Goal: Task Accomplishment & Management: Manage account settings

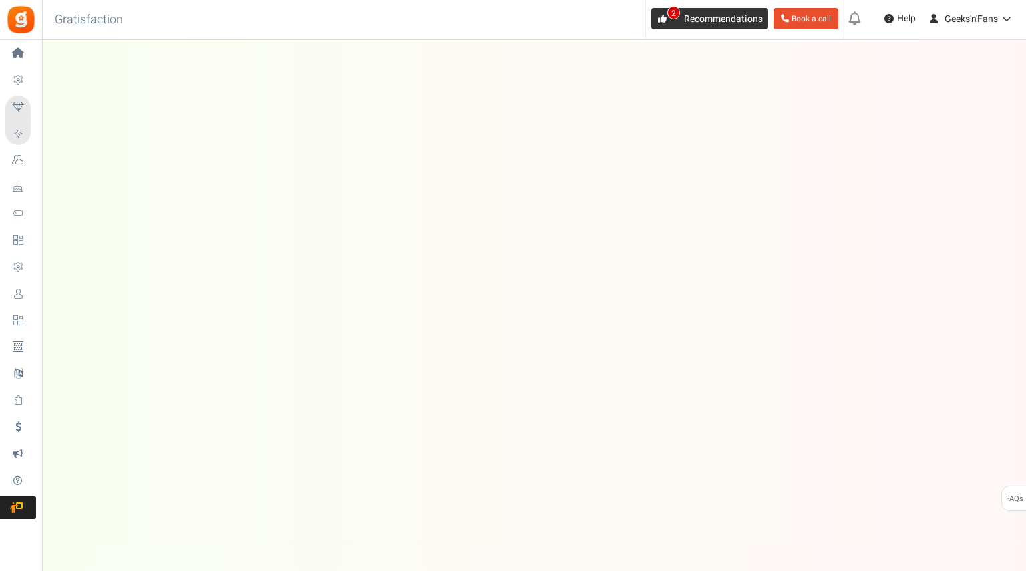
click at [692, 16] on span "Recommendations" at bounding box center [723, 19] width 79 height 14
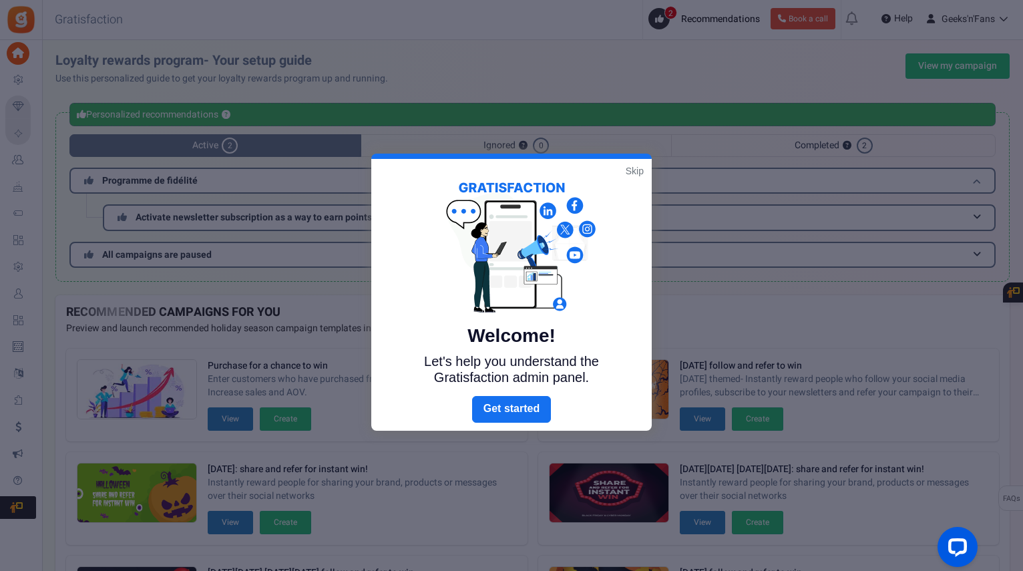
click at [643, 170] on link "Skip" at bounding box center [635, 170] width 18 height 13
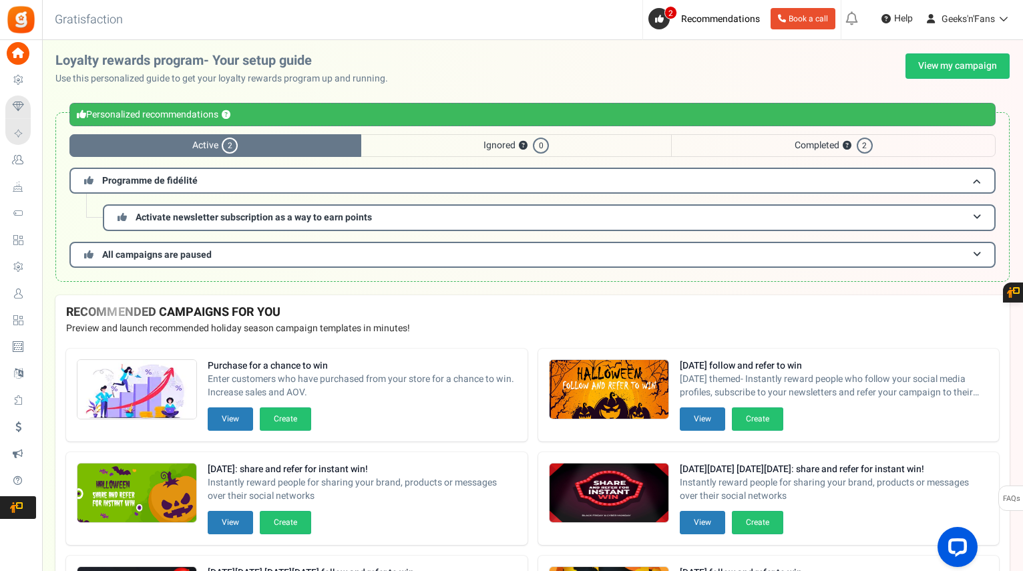
click at [0, 0] on span "Users" at bounding box center [0, 0] width 0 height 0
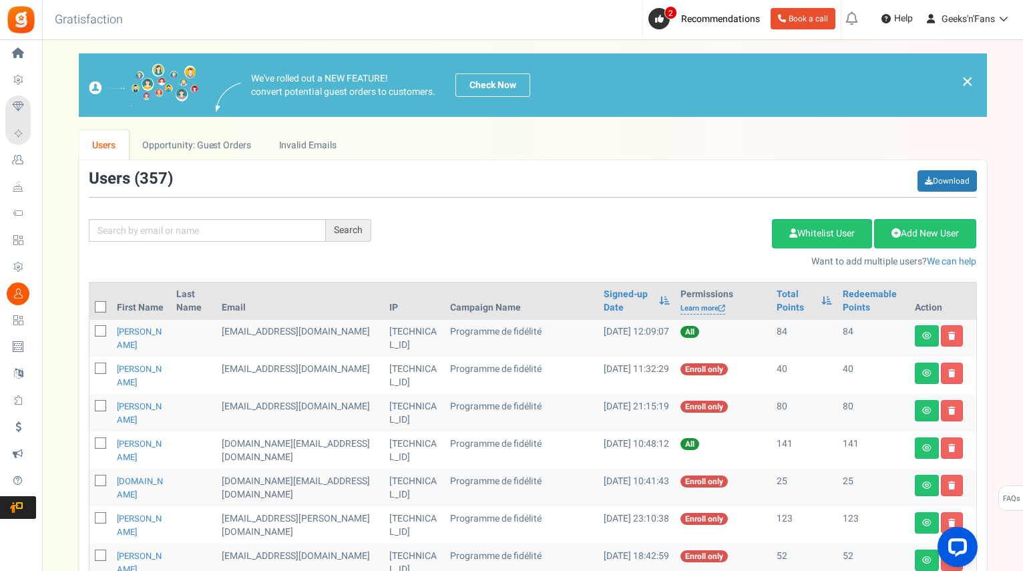
click at [95, 331] on span at bounding box center [100, 330] width 11 height 11
click at [90, 331] on input "checkbox" at bounding box center [86, 332] width 9 height 9
checkbox input "true"
click at [99, 368] on icon at bounding box center [101, 369] width 9 height 9
click at [90, 368] on input "checkbox" at bounding box center [86, 369] width 9 height 9
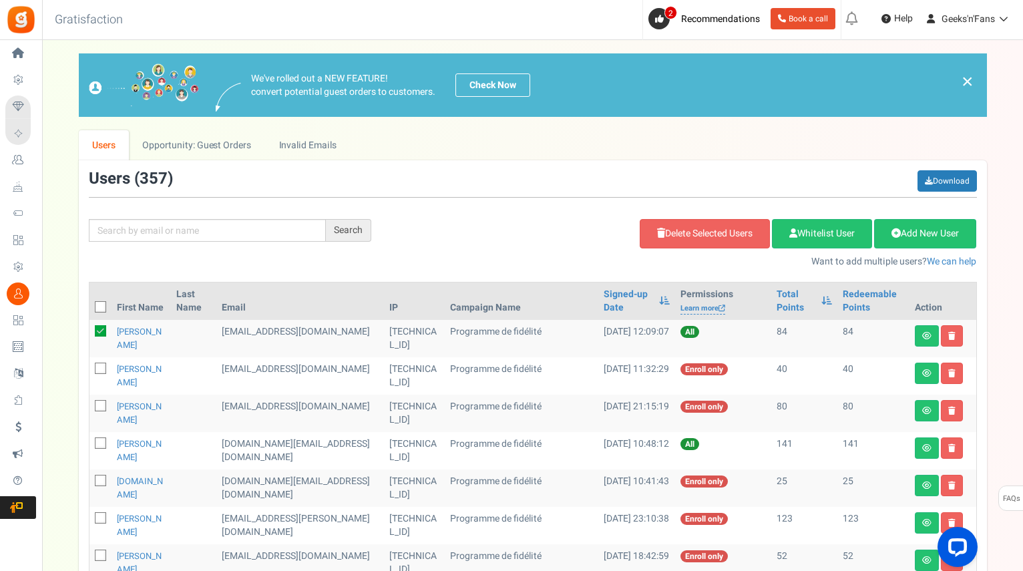
checkbox input "true"
click at [97, 407] on icon at bounding box center [101, 406] width 9 height 9
click at [90, 407] on input "checkbox" at bounding box center [86, 407] width 9 height 9
checkbox input "true"
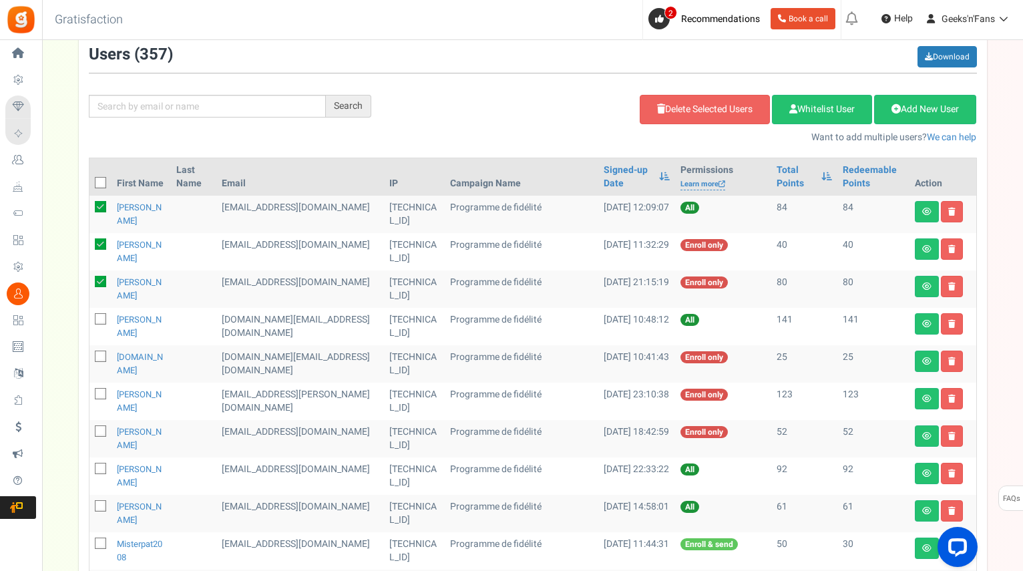
scroll to position [134, 0]
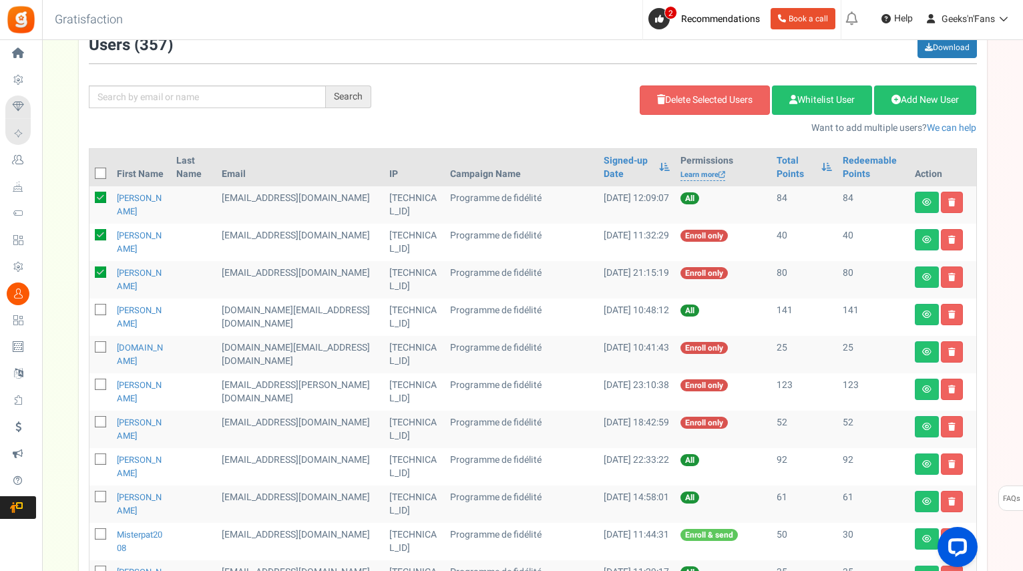
click at [98, 307] on icon at bounding box center [101, 310] width 9 height 9
click at [90, 307] on input "checkbox" at bounding box center [86, 311] width 9 height 9
checkbox input "true"
click at [95, 347] on span at bounding box center [100, 346] width 11 height 11
click at [90, 347] on input "checkbox" at bounding box center [86, 348] width 9 height 9
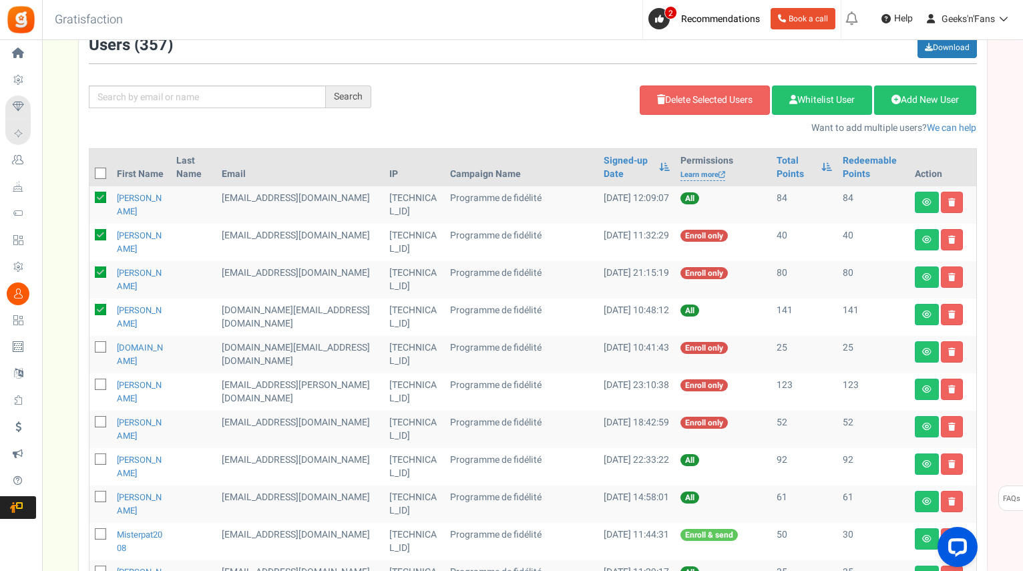
checkbox input "true"
click at [102, 383] on icon at bounding box center [101, 385] width 9 height 9
click at [90, 383] on input "checkbox" at bounding box center [86, 385] width 9 height 9
checkbox input "true"
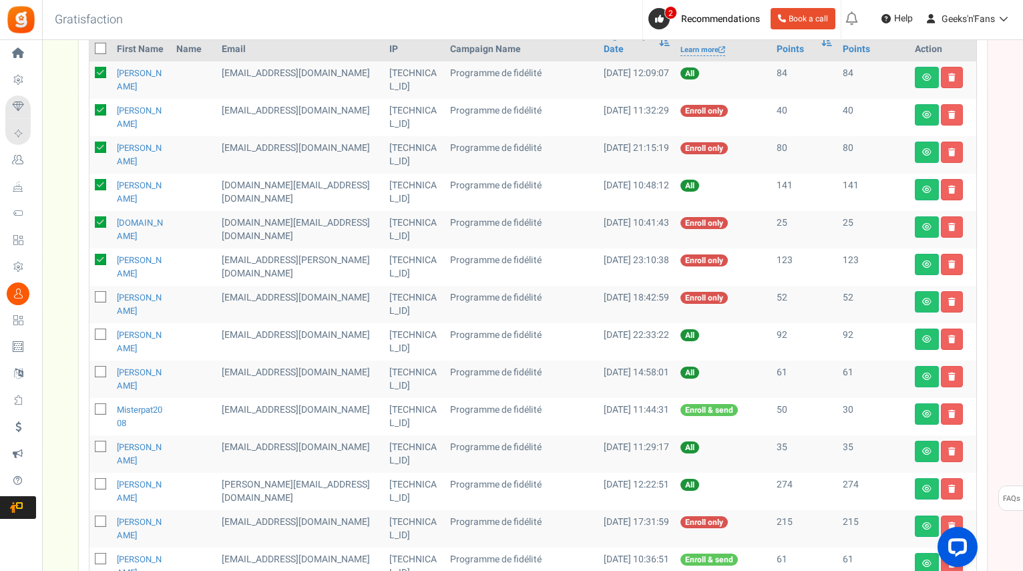
scroll to position [267, 0]
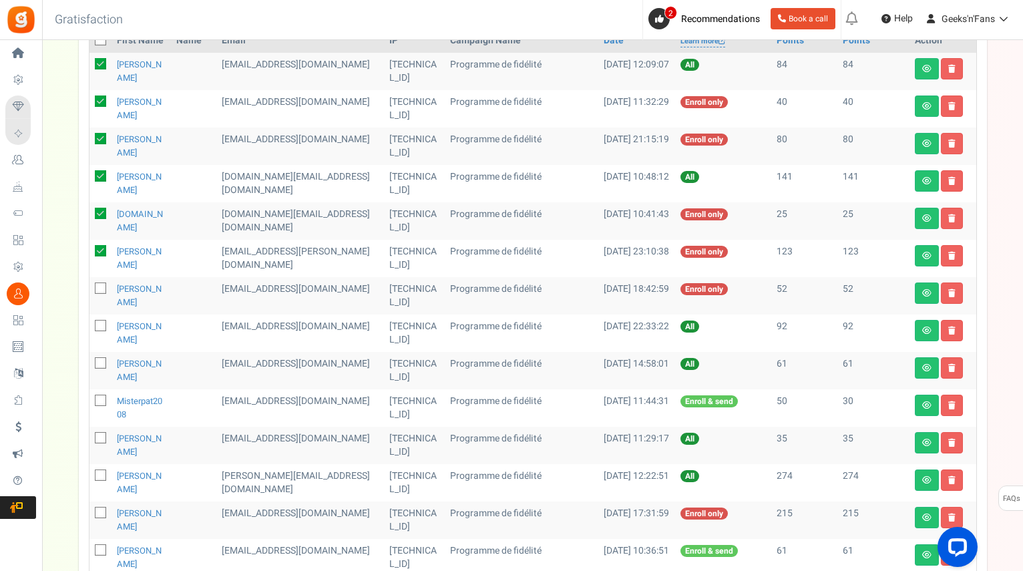
click at [97, 285] on icon at bounding box center [101, 289] width 9 height 9
click at [90, 285] on input "checkbox" at bounding box center [86, 289] width 9 height 9
checkbox input "true"
click at [97, 326] on span at bounding box center [100, 325] width 11 height 11
click at [90, 326] on input "checkbox" at bounding box center [86, 327] width 9 height 9
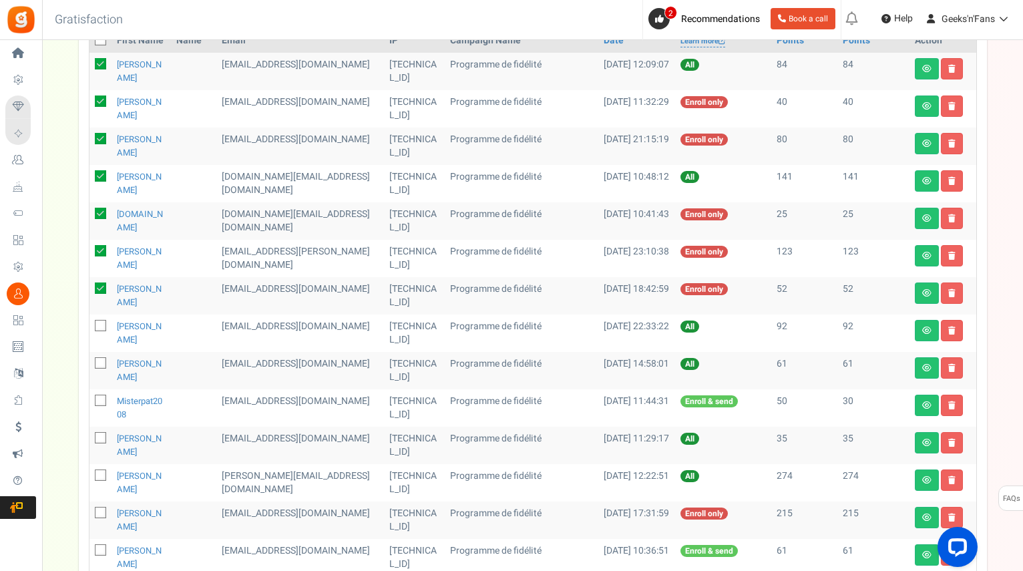
checkbox input "true"
click at [98, 365] on icon at bounding box center [101, 363] width 9 height 9
click at [90, 365] on input "checkbox" at bounding box center [86, 364] width 9 height 9
checkbox input "true"
click at [100, 401] on icon at bounding box center [101, 401] width 9 height 9
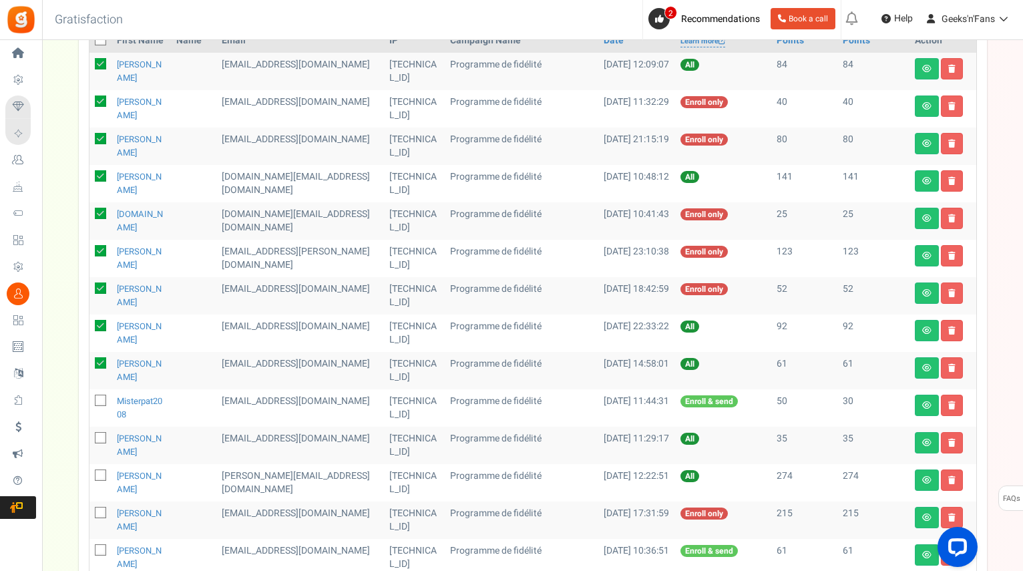
click at [90, 401] on input "checkbox" at bounding box center [86, 402] width 9 height 9
checkbox input "true"
click at [101, 436] on icon at bounding box center [101, 438] width 9 height 9
click at [90, 436] on input "checkbox" at bounding box center [86, 439] width 9 height 9
checkbox input "true"
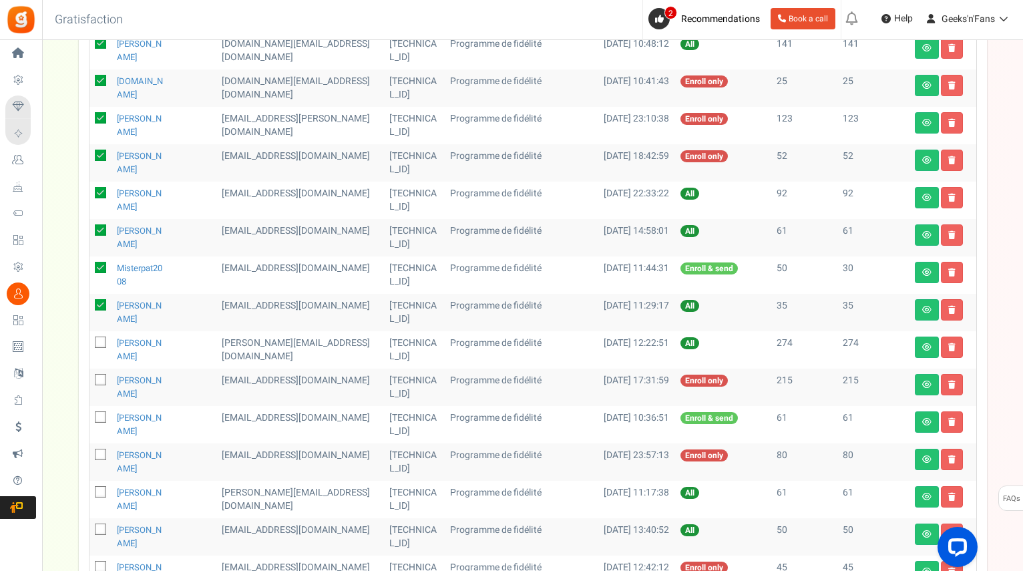
scroll to position [401, 0]
click at [102, 343] on icon at bounding box center [101, 342] width 9 height 9
click at [90, 343] on input "checkbox" at bounding box center [86, 343] width 9 height 9
checkbox input "true"
click at [99, 378] on icon at bounding box center [101, 379] width 9 height 9
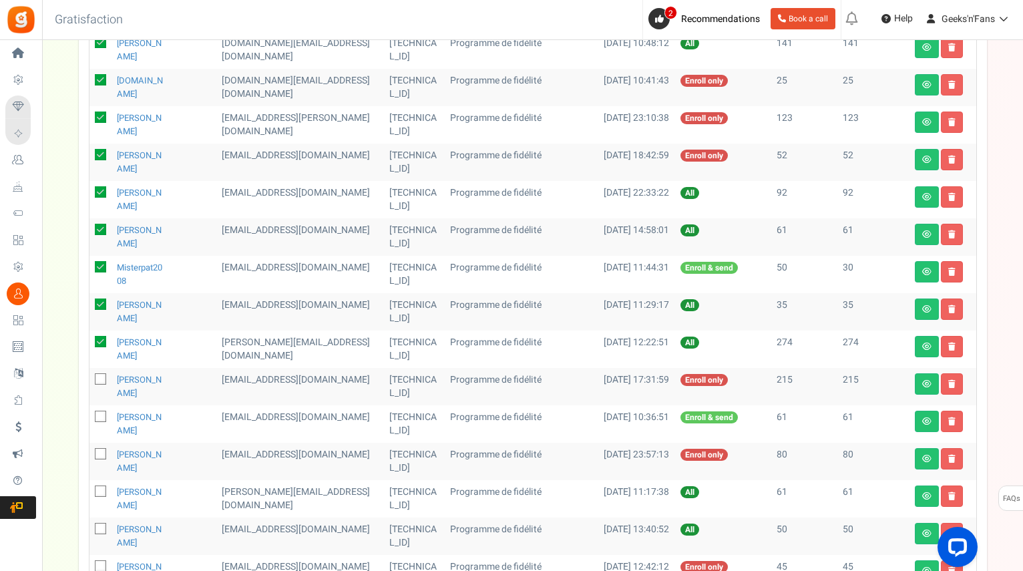
click at [90, 378] on input "checkbox" at bounding box center [86, 380] width 9 height 9
checkbox input "true"
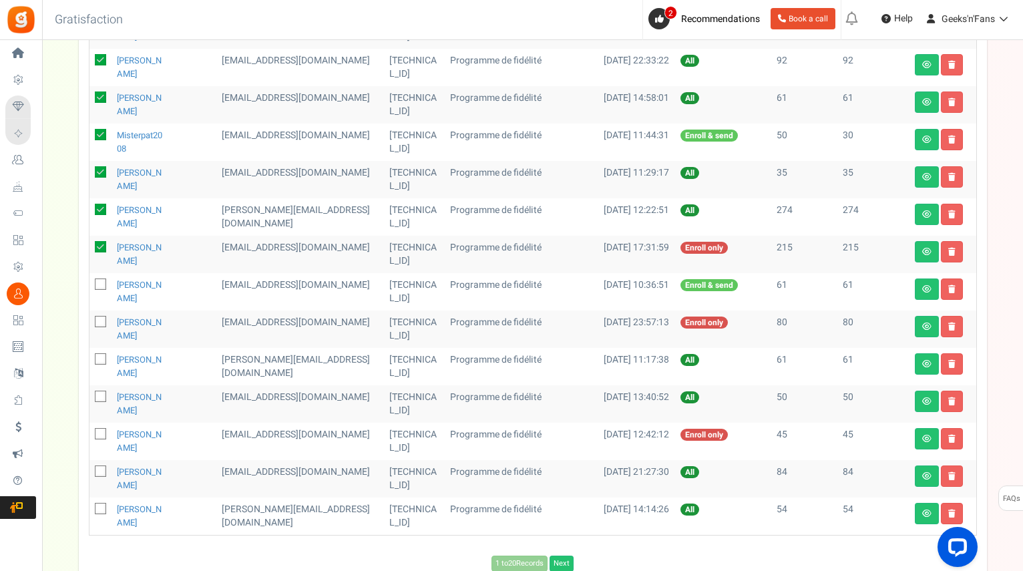
scroll to position [534, 0]
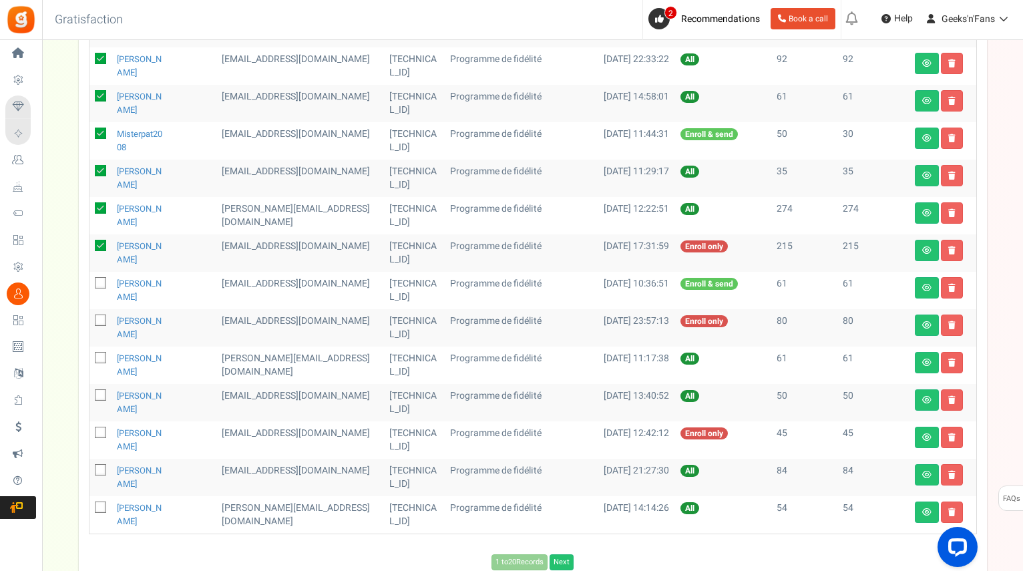
click at [100, 285] on icon at bounding box center [101, 283] width 9 height 9
click at [90, 285] on input "checkbox" at bounding box center [86, 284] width 9 height 9
checkbox input "true"
click at [100, 317] on icon at bounding box center [101, 321] width 9 height 9
click at [90, 317] on input "checkbox" at bounding box center [86, 321] width 9 height 9
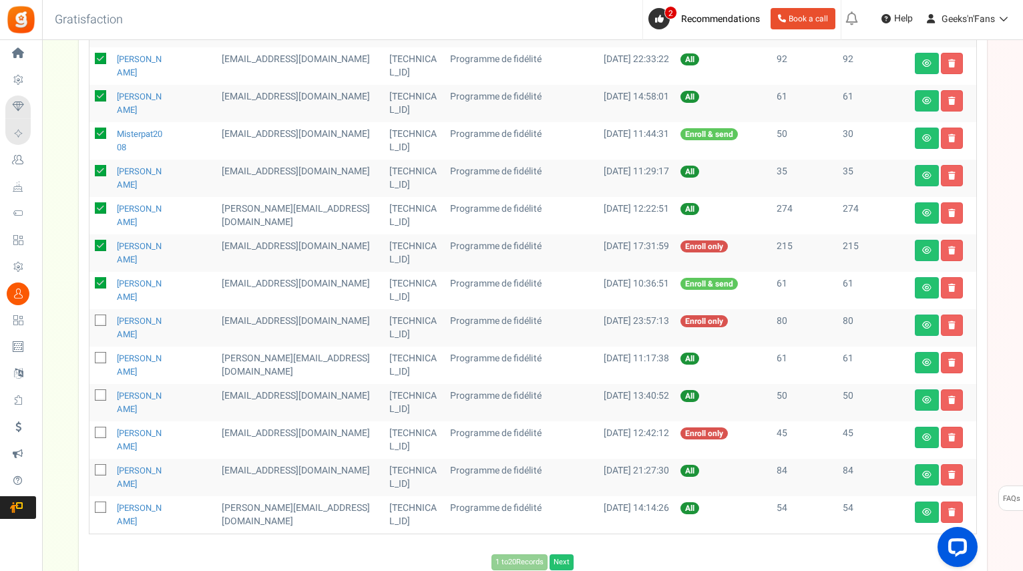
checkbox input "true"
click at [93, 360] on td at bounding box center [101, 365] width 22 height 37
click at [101, 395] on icon at bounding box center [101, 395] width 9 height 9
click at [90, 395] on input "checkbox" at bounding box center [86, 396] width 9 height 9
checkbox input "true"
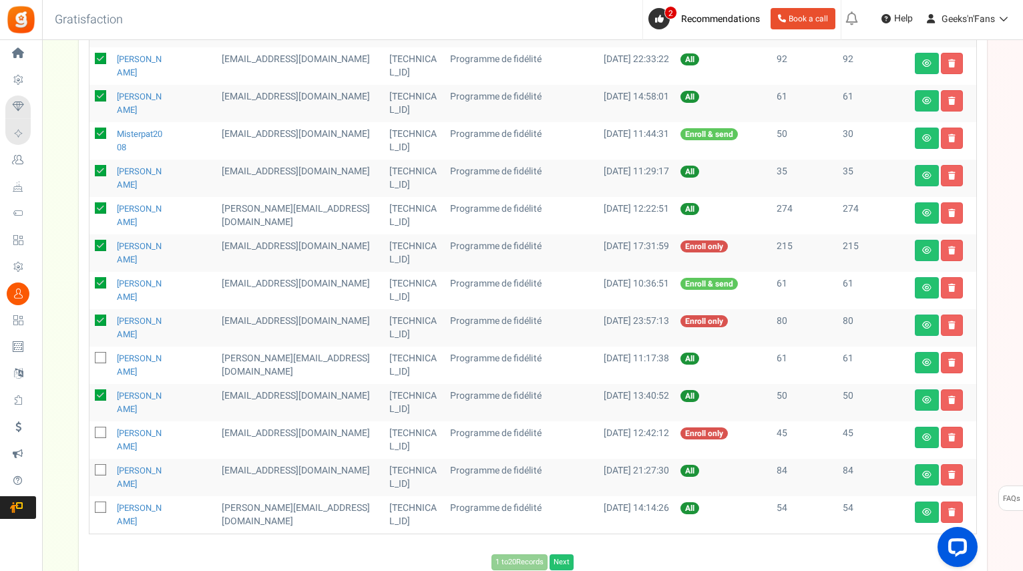
click at [100, 432] on icon at bounding box center [101, 433] width 9 height 9
click at [90, 432] on input "checkbox" at bounding box center [86, 434] width 9 height 9
checkbox input "true"
click at [100, 355] on icon at bounding box center [101, 358] width 9 height 9
click at [90, 355] on input "checkbox" at bounding box center [86, 359] width 9 height 9
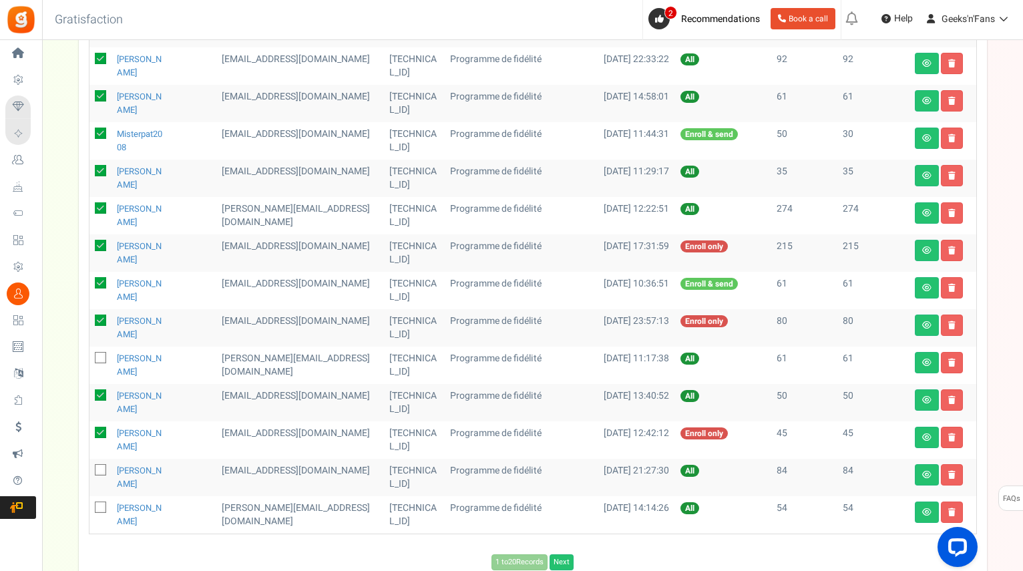
checkbox input "true"
click at [96, 468] on span at bounding box center [100, 469] width 11 height 11
click at [90, 468] on input "checkbox" at bounding box center [86, 471] width 9 height 9
checkbox input "true"
click at [100, 508] on icon at bounding box center [101, 508] width 9 height 9
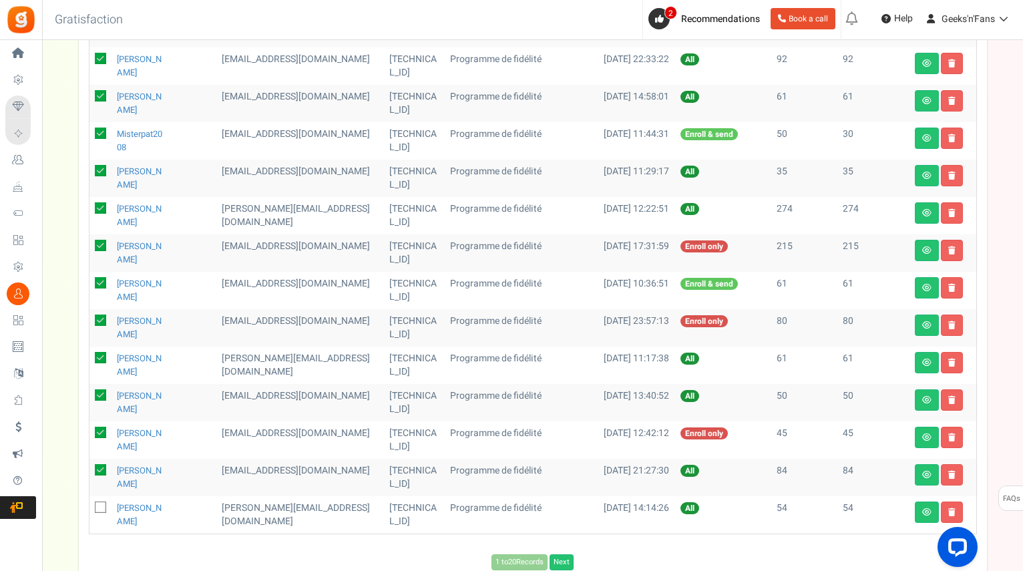
click at [90, 508] on input "checkbox" at bounding box center [86, 508] width 9 height 9
checkbox input "true"
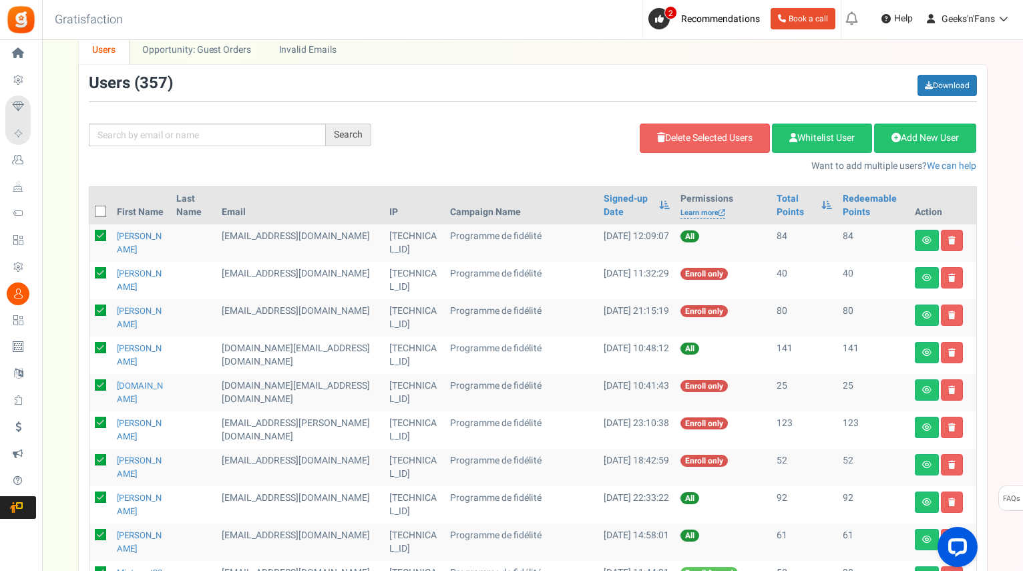
scroll to position [23, 0]
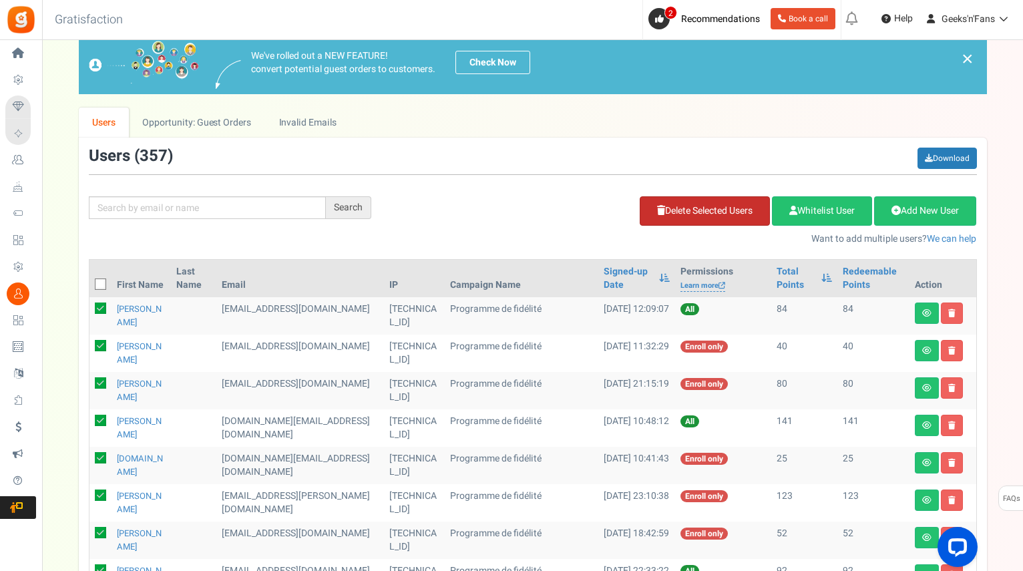
click at [667, 206] on link "Delete Selected Users" at bounding box center [705, 210] width 130 height 29
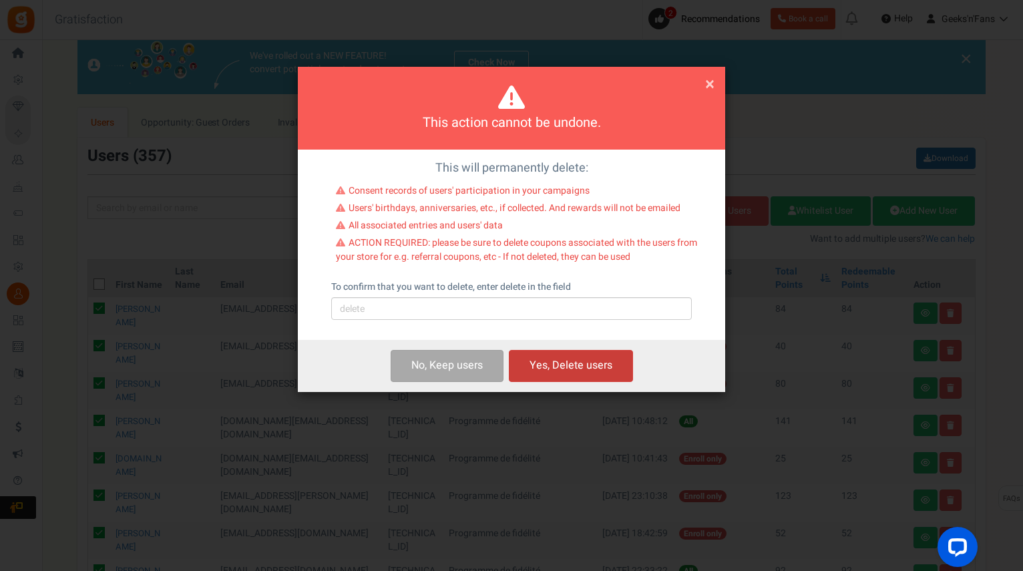
click at [578, 366] on button "Yes, Delete users" at bounding box center [571, 365] width 124 height 31
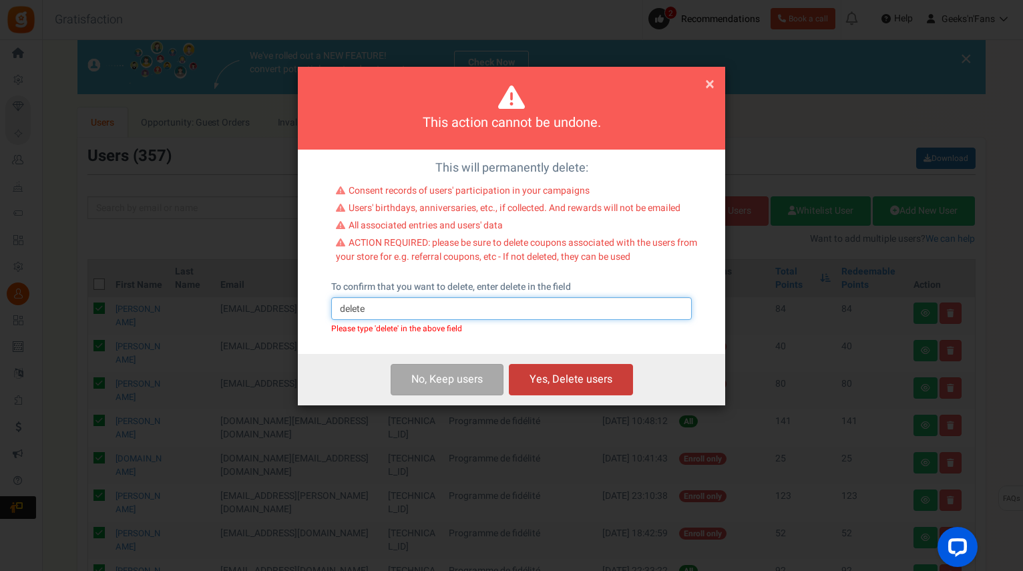
type input "delete"
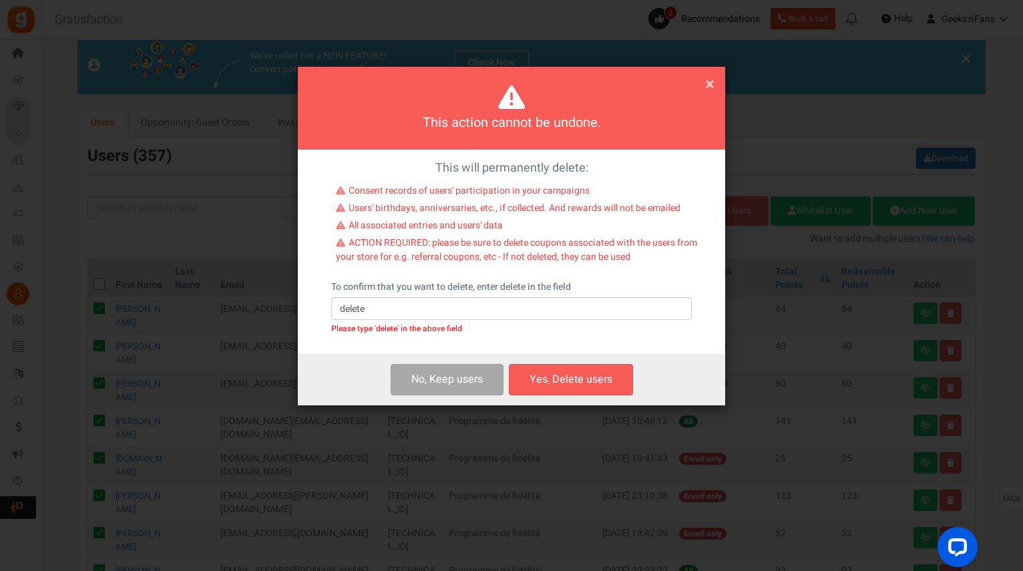
click at [573, 379] on button "Yes, Delete users" at bounding box center [571, 379] width 124 height 31
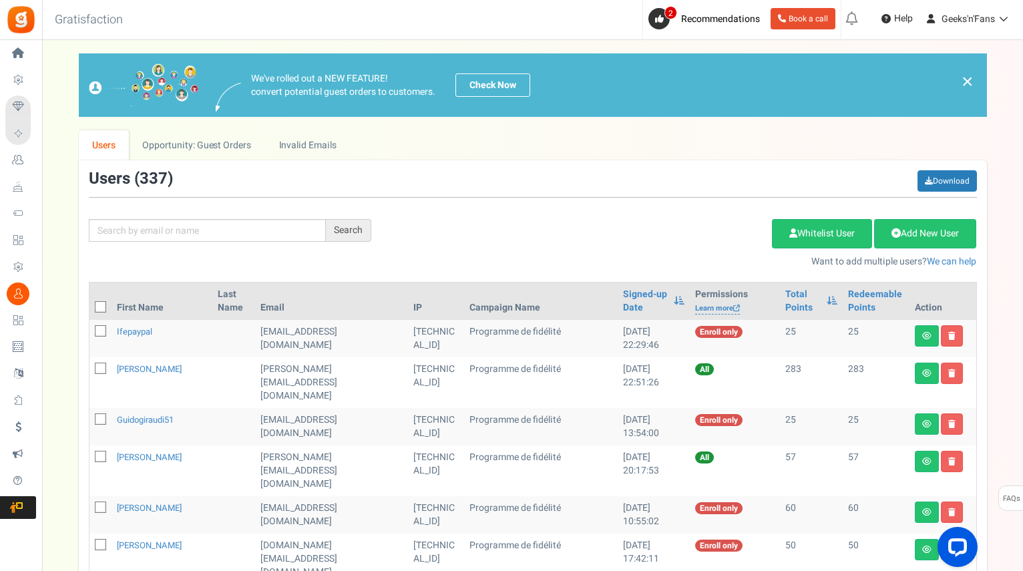
click at [101, 330] on icon at bounding box center [101, 331] width 9 height 9
click at [90, 330] on input "checkbox" at bounding box center [86, 332] width 9 height 9
checkbox input "true"
click at [98, 367] on icon at bounding box center [101, 369] width 9 height 9
click at [90, 367] on input "checkbox" at bounding box center [86, 369] width 9 height 9
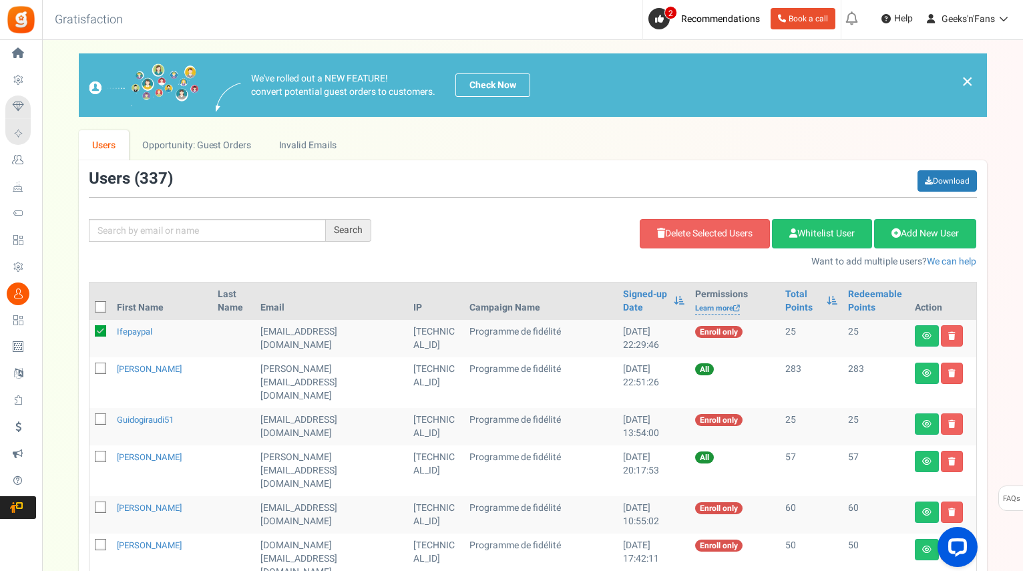
checkbox input "true"
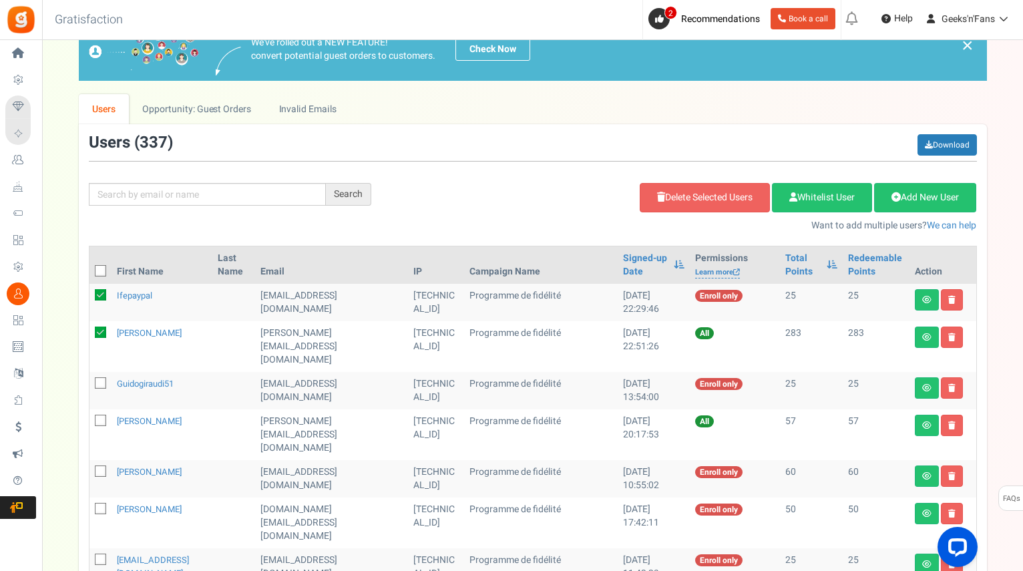
scroll to position [67, 0]
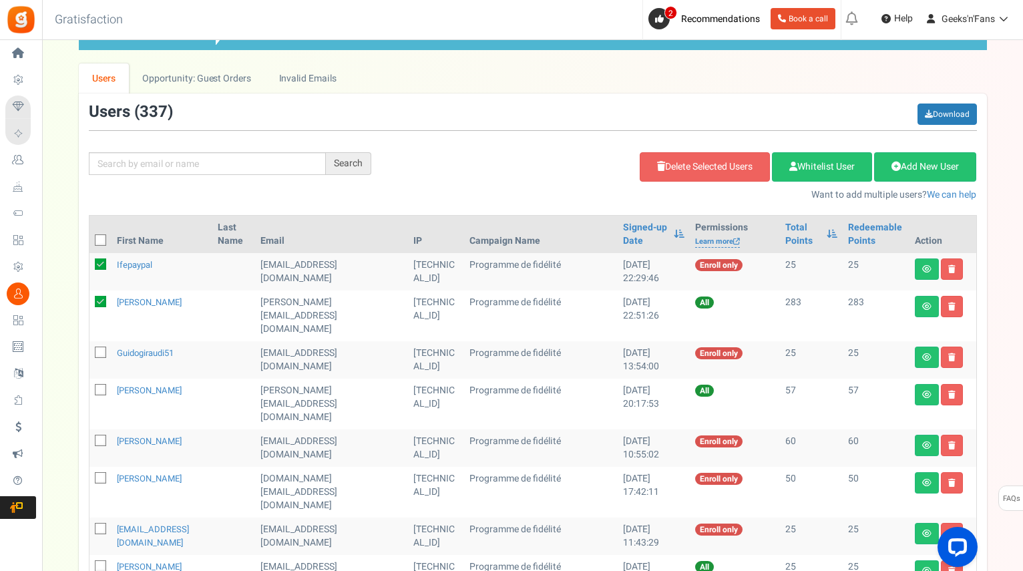
click at [99, 349] on icon at bounding box center [101, 353] width 9 height 9
click at [90, 349] on input "checkbox" at bounding box center [86, 353] width 9 height 9
checkbox input "true"
click at [102, 384] on span at bounding box center [100, 389] width 11 height 11
click at [90, 387] on input "checkbox" at bounding box center [86, 391] width 9 height 9
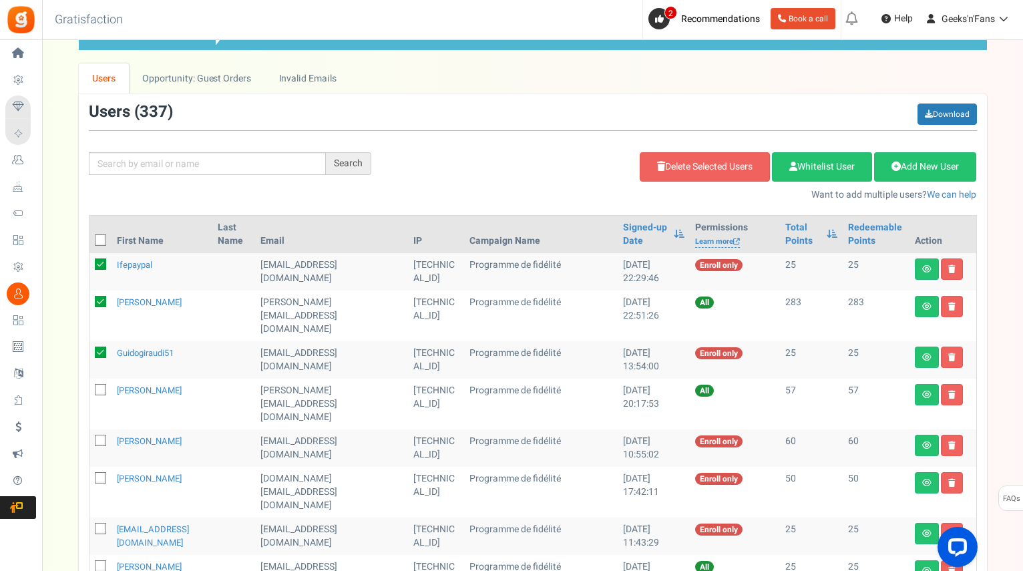
checkbox input "true"
click at [98, 437] on icon at bounding box center [101, 441] width 9 height 9
click at [90, 438] on input "checkbox" at bounding box center [86, 442] width 9 height 9
checkbox input "true"
click at [96, 472] on span at bounding box center [100, 477] width 11 height 11
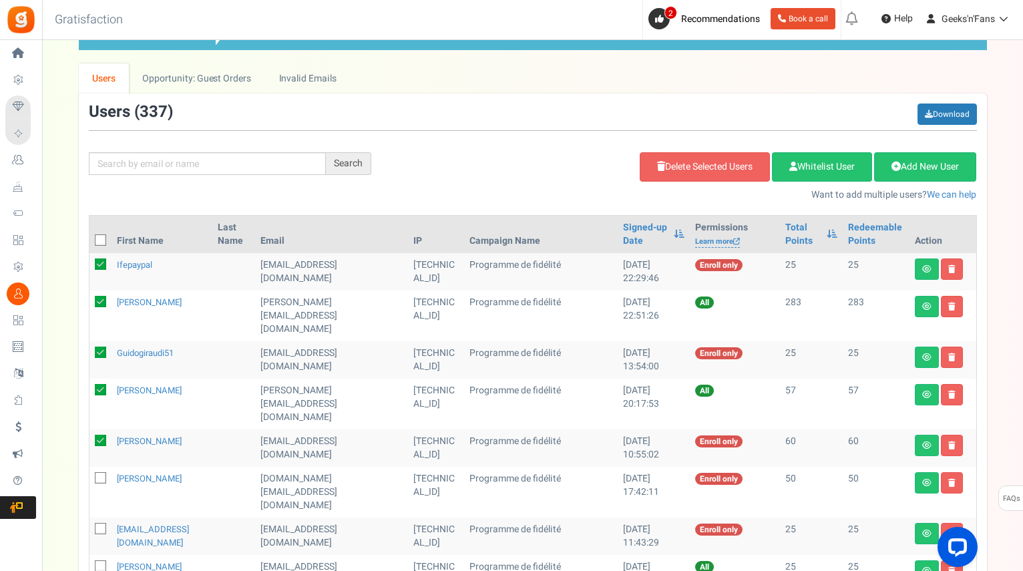
click at [90, 475] on input "checkbox" at bounding box center [86, 479] width 9 height 9
checkbox input "true"
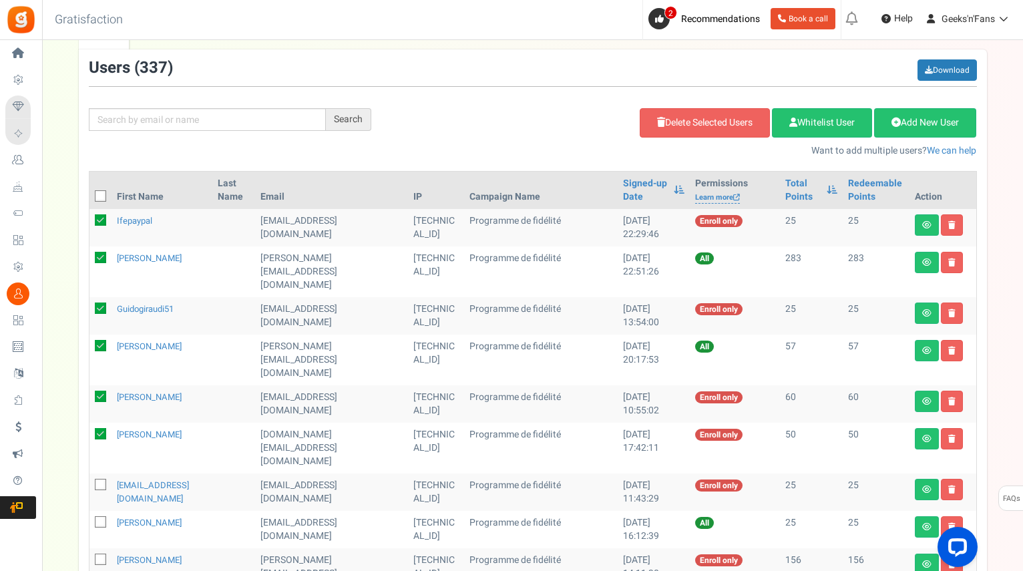
scroll to position [200, 0]
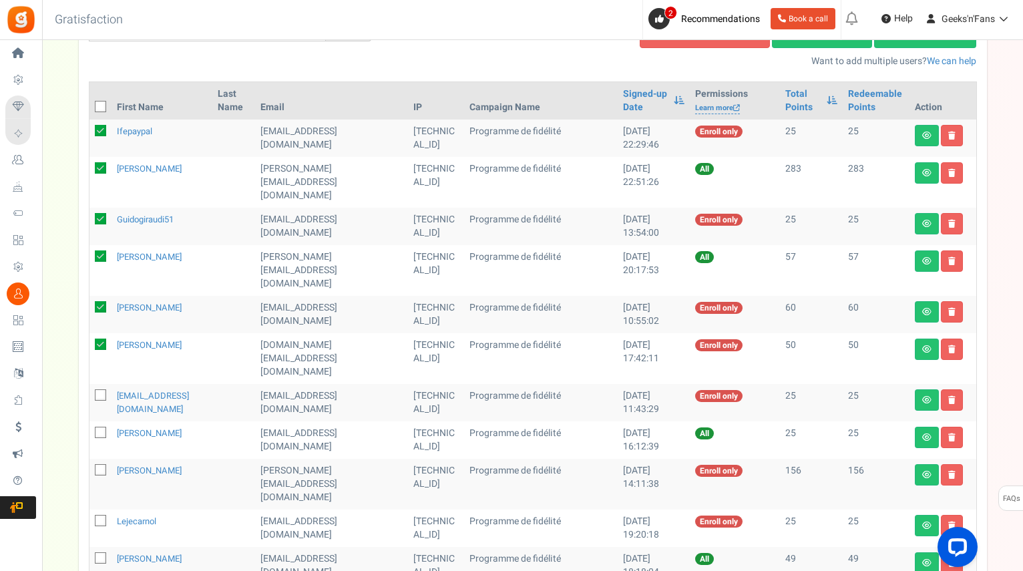
click at [99, 391] on icon at bounding box center [101, 395] width 9 height 9
click at [90, 392] on input "checkbox" at bounding box center [86, 396] width 9 height 9
checkbox input "true"
click at [103, 429] on icon at bounding box center [101, 433] width 9 height 9
click at [90, 430] on input "checkbox" at bounding box center [86, 434] width 9 height 9
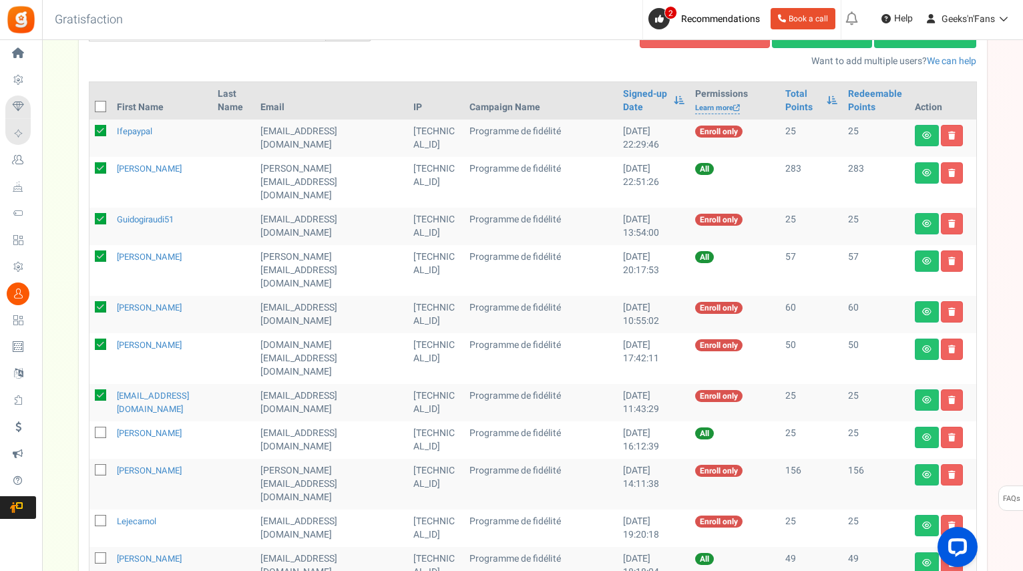
checkbox input "true"
click at [100, 466] on icon at bounding box center [101, 470] width 9 height 9
click at [90, 467] on input "checkbox" at bounding box center [86, 471] width 9 height 9
checkbox input "true"
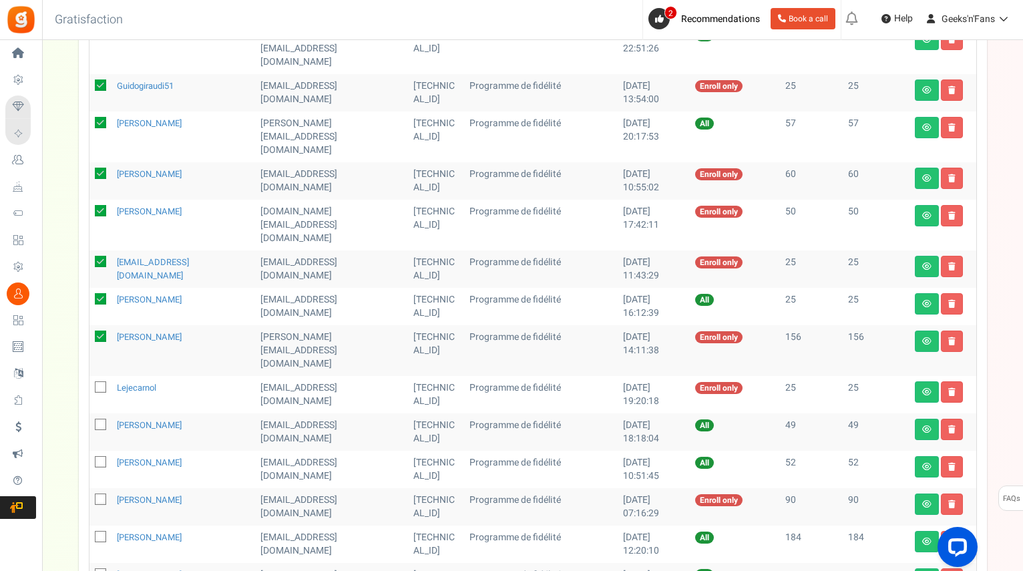
click at [96, 381] on span at bounding box center [100, 386] width 11 height 11
click at [90, 384] on input "checkbox" at bounding box center [86, 388] width 9 height 9
checkbox input "true"
click at [95, 419] on span at bounding box center [100, 424] width 11 height 11
click at [90, 422] on input "checkbox" at bounding box center [86, 426] width 9 height 9
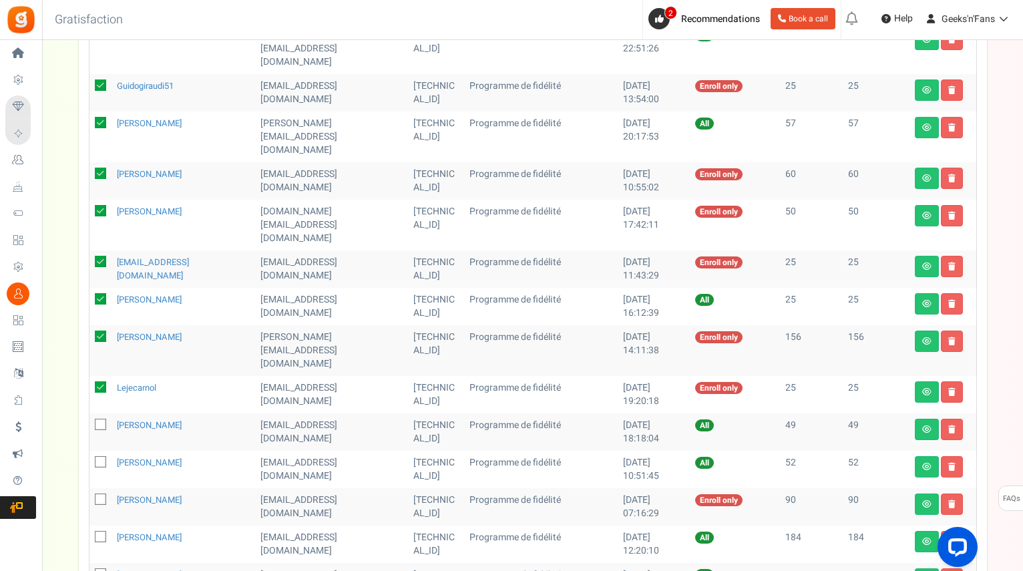
checkbox input "true"
click at [98, 458] on icon at bounding box center [101, 462] width 9 height 9
click at [90, 459] on input "checkbox" at bounding box center [86, 463] width 9 height 9
checkbox input "true"
click at [95, 494] on span at bounding box center [100, 499] width 11 height 11
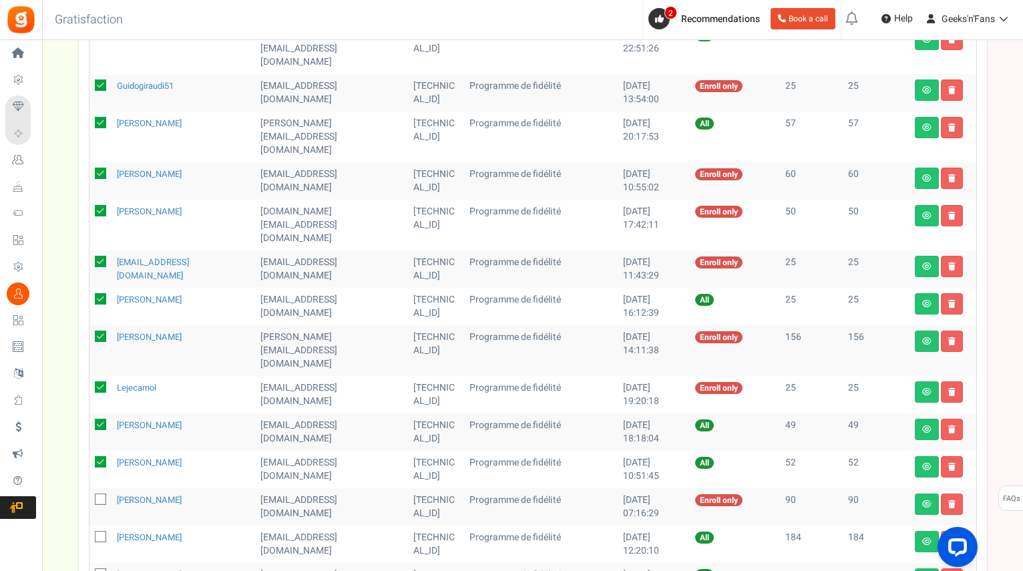
click at [90, 496] on input "checkbox" at bounding box center [86, 500] width 9 height 9
checkbox input "true"
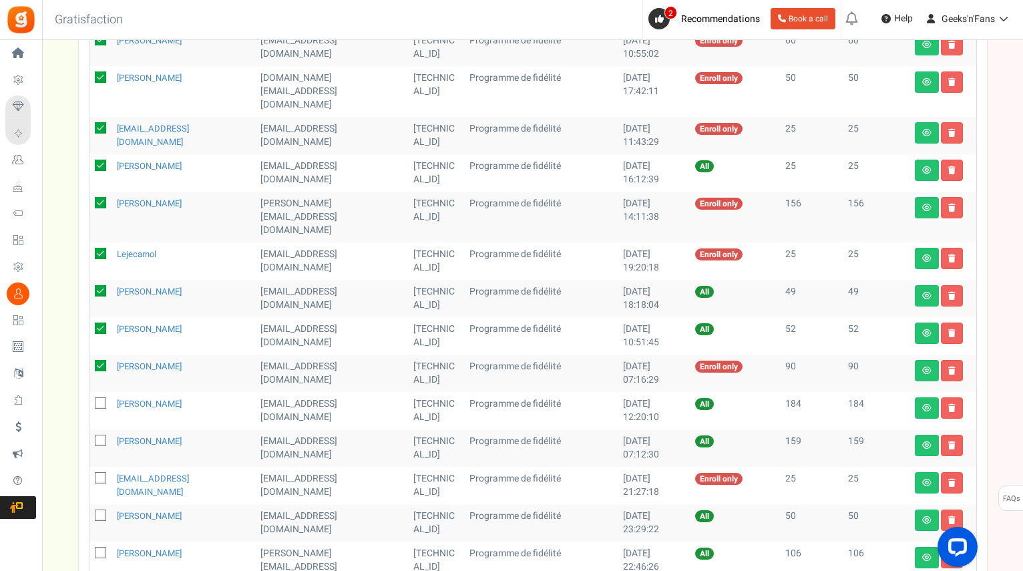
click at [103, 400] on icon at bounding box center [101, 404] width 9 height 9
click at [90, 400] on input "checkbox" at bounding box center [86, 404] width 9 height 9
checkbox input "true"
click at [104, 430] on td at bounding box center [101, 448] width 22 height 37
click at [99, 437] on icon at bounding box center [101, 441] width 9 height 9
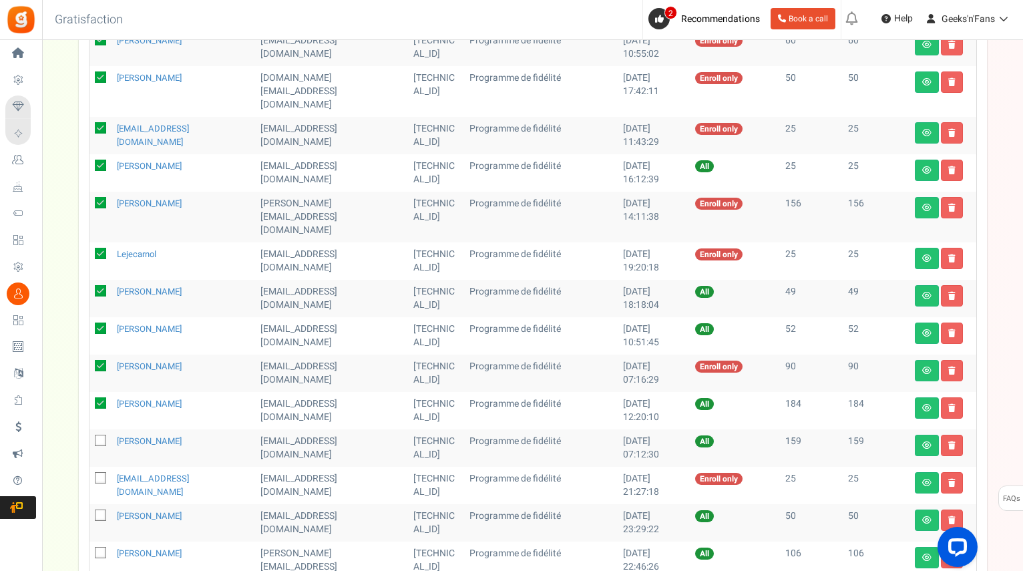
click at [90, 438] on input "checkbox" at bounding box center [86, 442] width 9 height 9
checkbox input "true"
click at [101, 472] on span at bounding box center [100, 477] width 11 height 11
click at [90, 475] on input "checkbox" at bounding box center [86, 479] width 9 height 9
checkbox input "true"
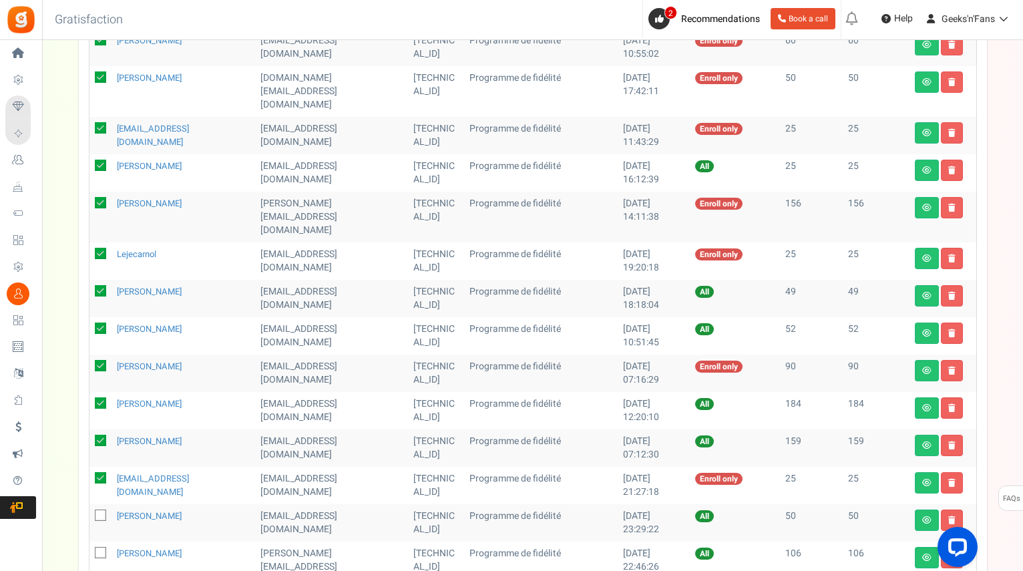
click at [100, 512] on icon at bounding box center [101, 516] width 9 height 9
click at [90, 512] on input "checkbox" at bounding box center [86, 516] width 9 height 9
checkbox input "true"
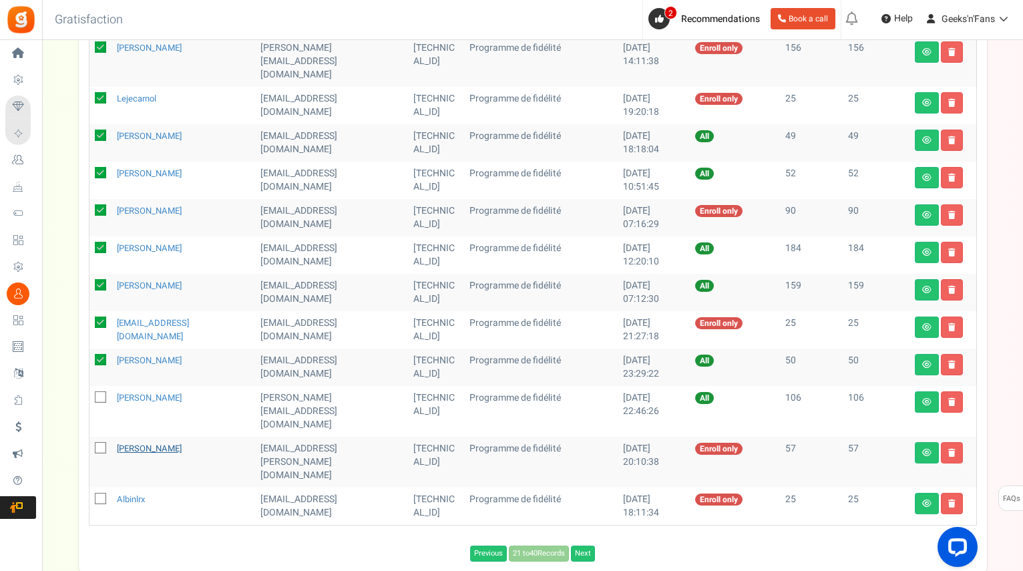
scroll to position [624, 0]
click at [100, 393] on icon at bounding box center [101, 397] width 9 height 9
click at [90, 393] on input "checkbox" at bounding box center [86, 397] width 9 height 9
checkbox input "true"
click at [100, 444] on icon at bounding box center [101, 448] width 9 height 9
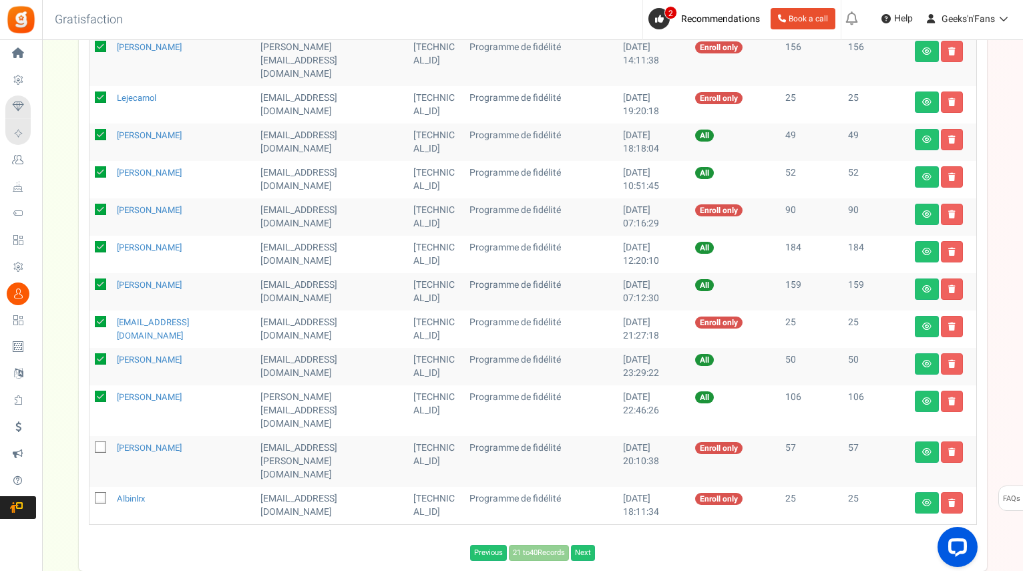
click at [90, 444] on input "checkbox" at bounding box center [86, 448] width 9 height 9
checkbox input "true"
click at [98, 494] on icon at bounding box center [101, 498] width 9 height 9
click at [90, 495] on input "checkbox" at bounding box center [86, 499] width 9 height 9
checkbox input "true"
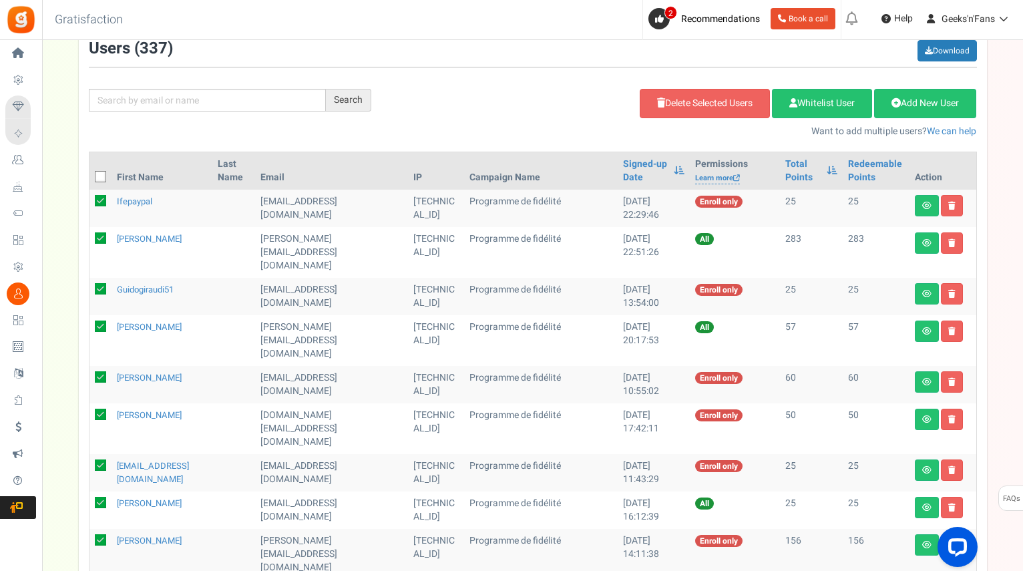
scroll to position [0, 0]
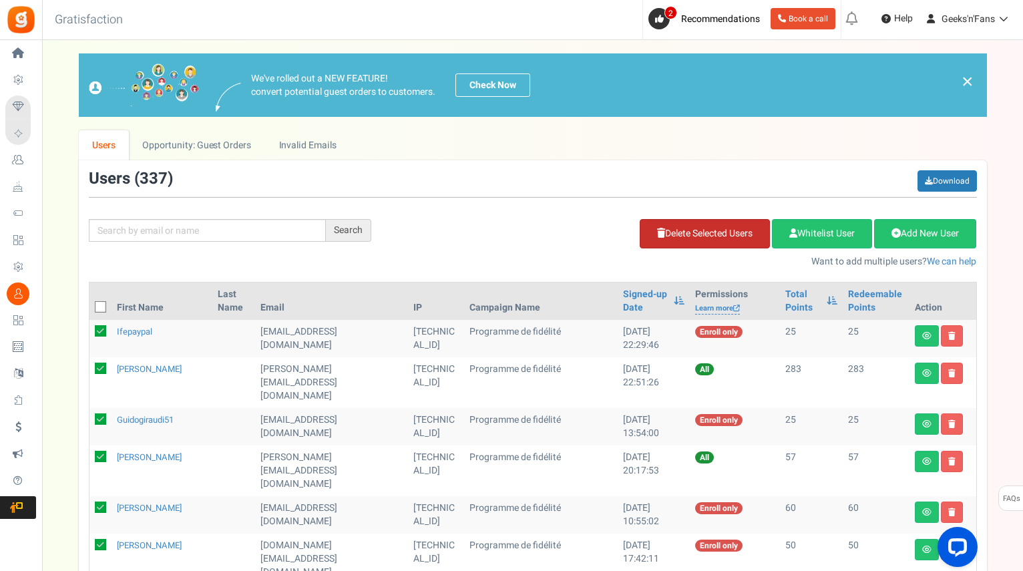
click at [698, 233] on link "Delete Selected Users" at bounding box center [705, 233] width 130 height 29
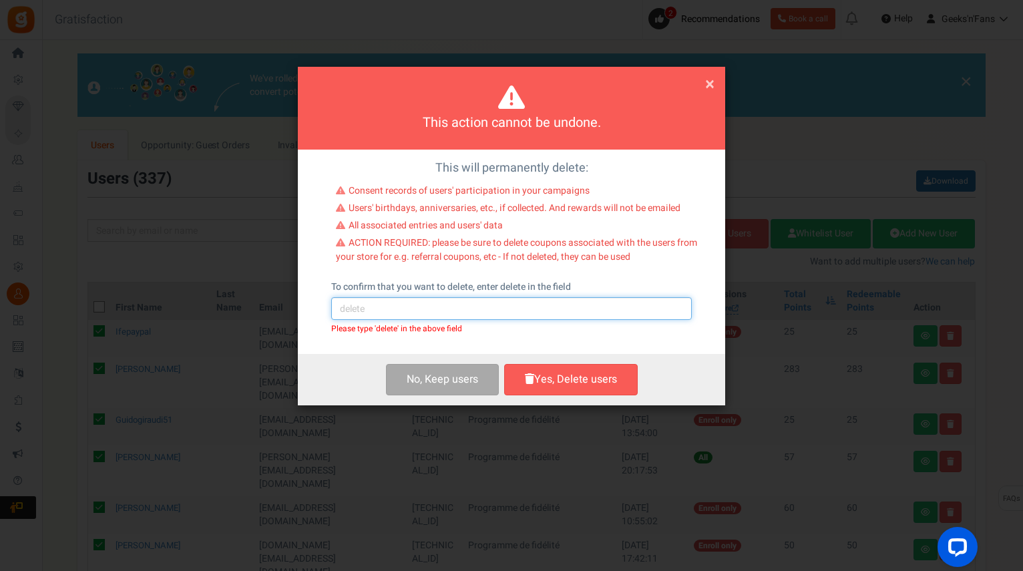
click at [454, 303] on input "text" at bounding box center [511, 308] width 361 height 23
type input "delete"
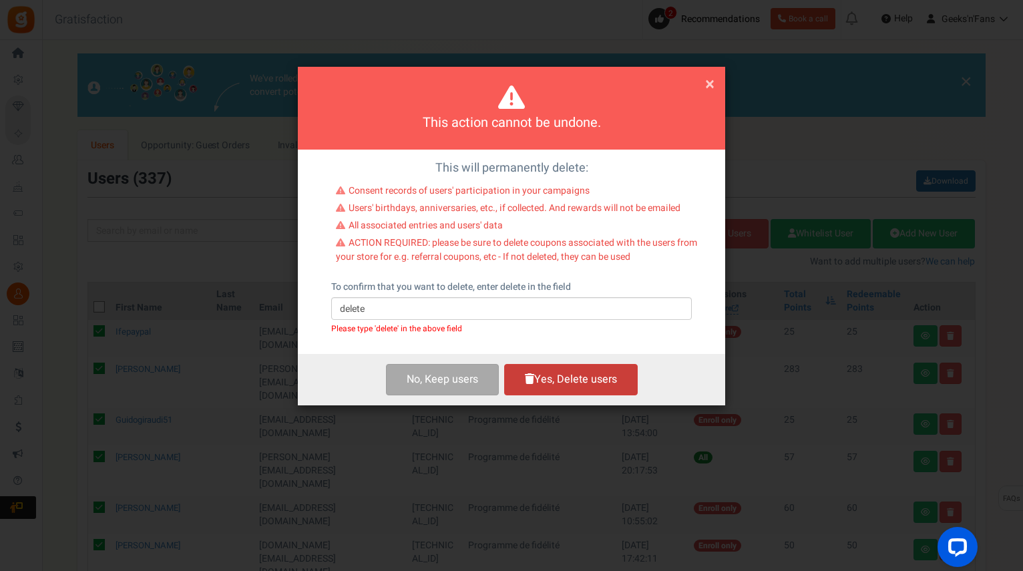
click at [610, 387] on button "Yes, Delete users" at bounding box center [571, 379] width 134 height 31
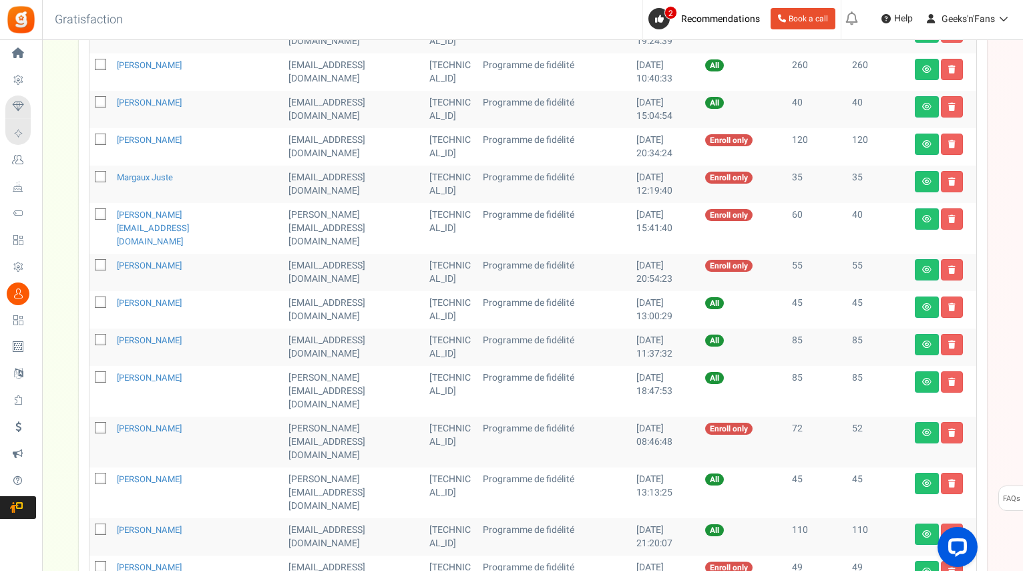
scroll to position [624, 0]
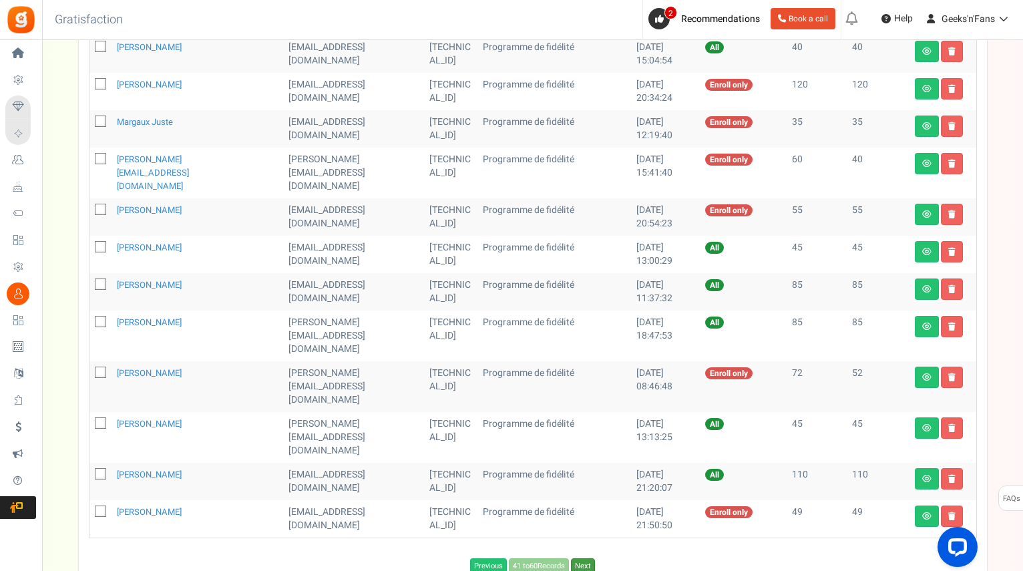
click at [587, 559] on link "Next" at bounding box center [583, 567] width 24 height 16
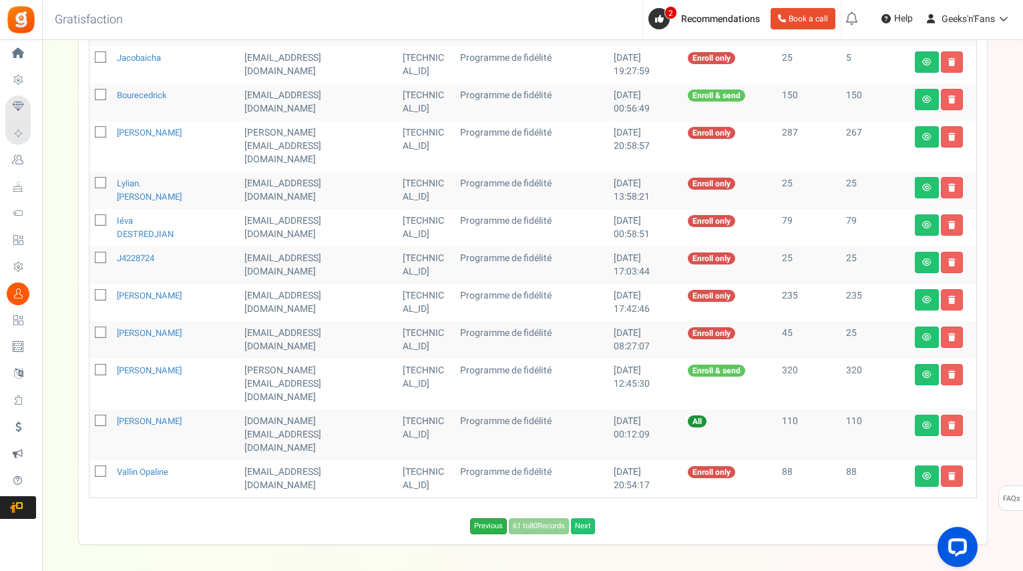
click at [482, 518] on link "Previous" at bounding box center [488, 526] width 37 height 16
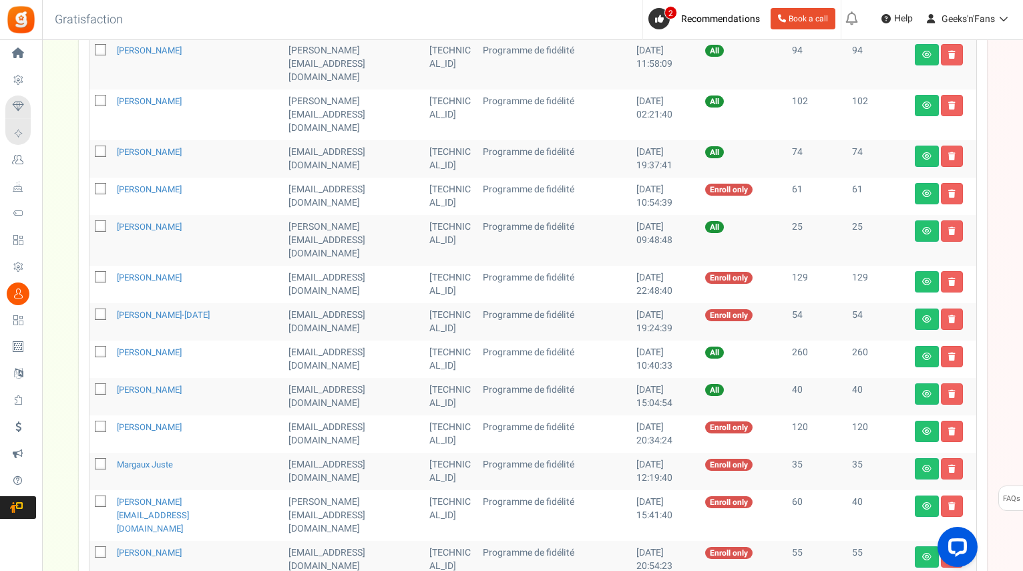
scroll to position [557, 0]
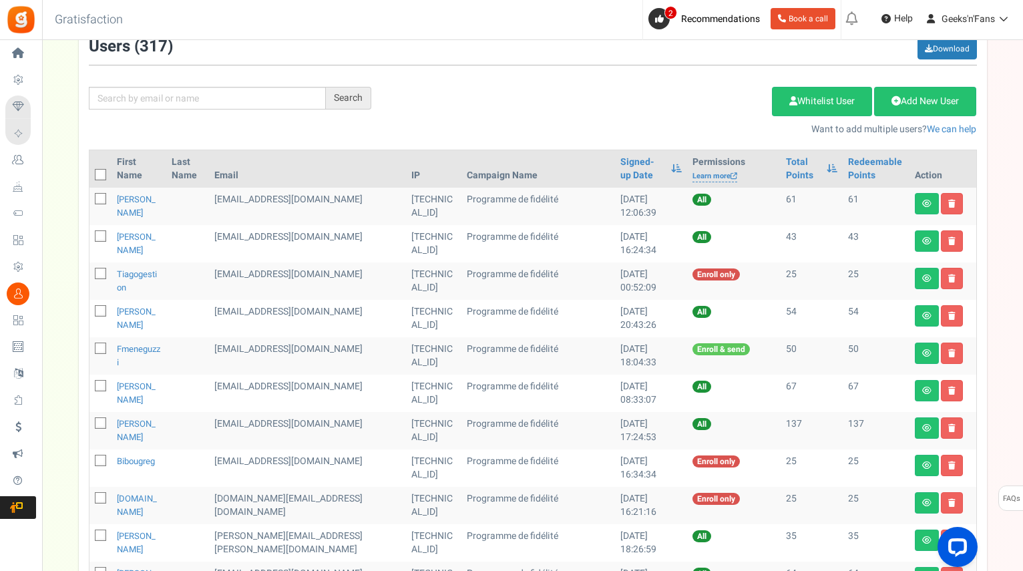
scroll to position [134, 0]
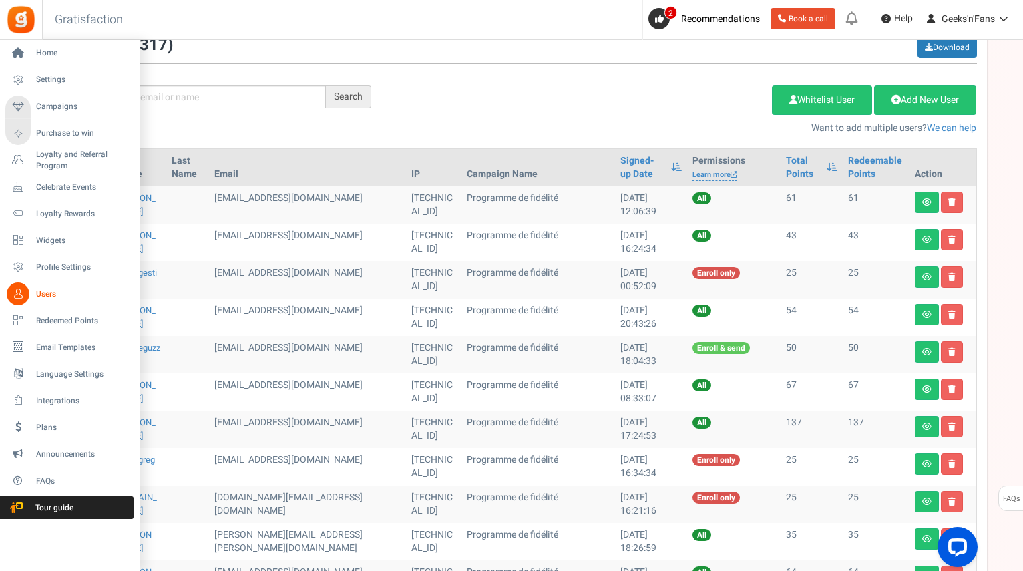
click at [43, 293] on span "Users" at bounding box center [83, 294] width 94 height 11
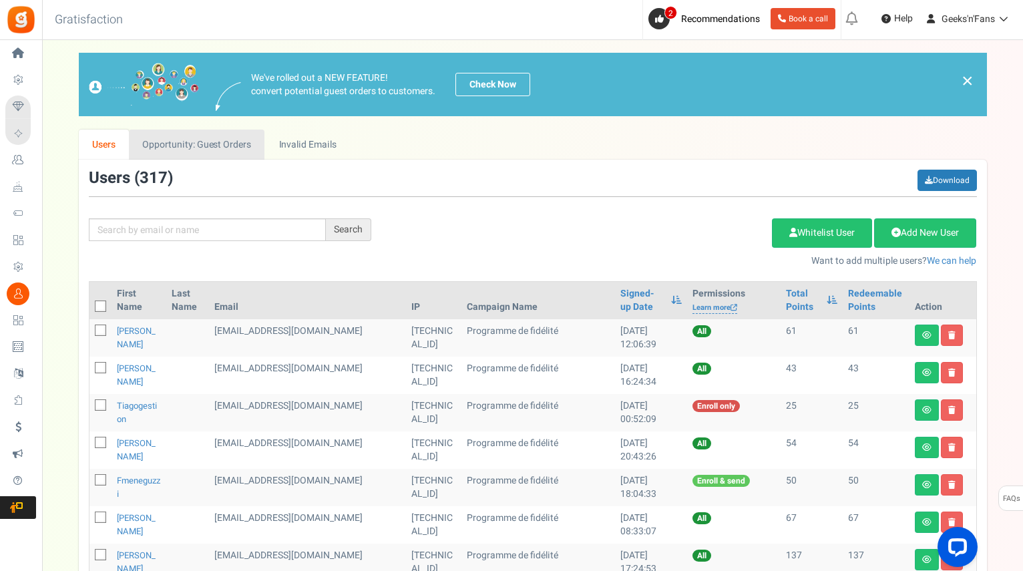
scroll to position [0, 0]
click at [200, 148] on link "Opportunity: Guest Orders" at bounding box center [197, 145] width 136 height 30
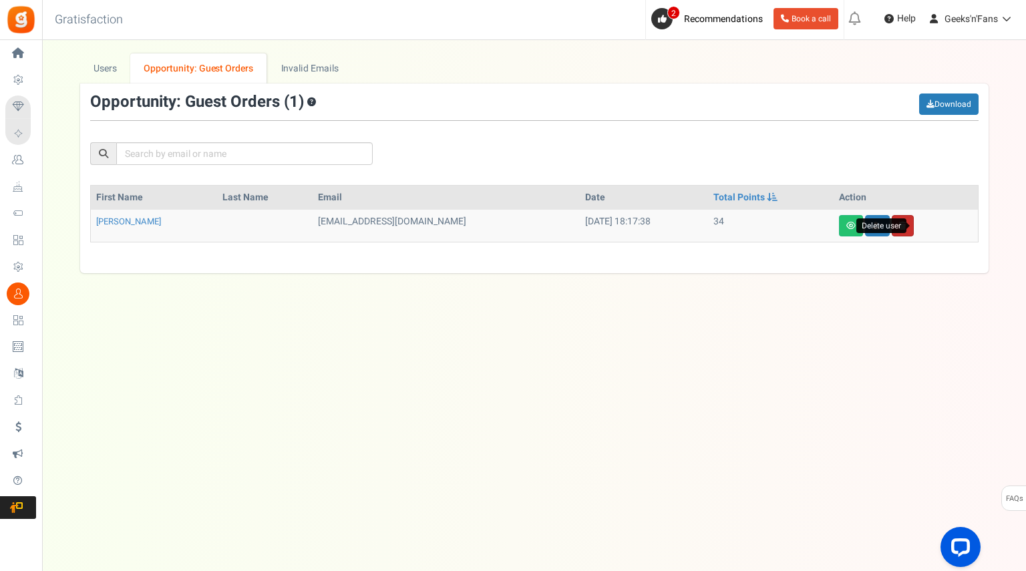
click at [907, 222] on icon at bounding box center [902, 226] width 7 height 8
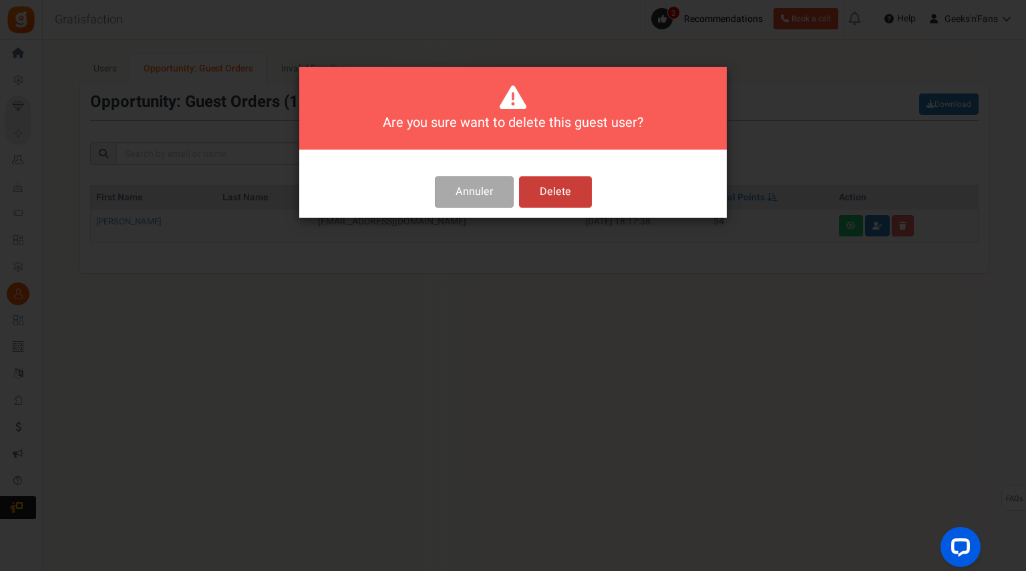
click at [569, 193] on button "Delete" at bounding box center [555, 191] width 73 height 31
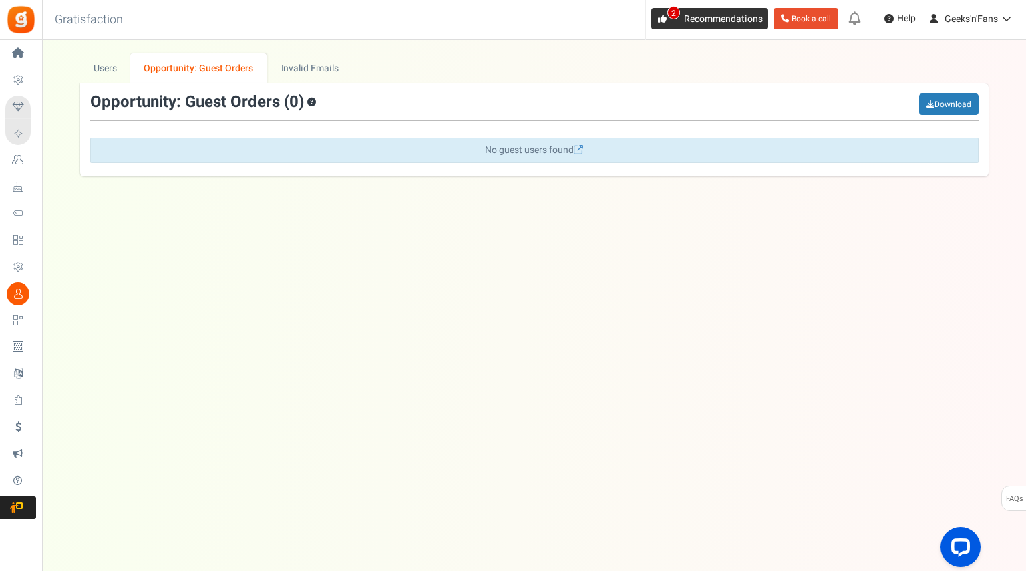
click at [694, 15] on span "Recommendations" at bounding box center [723, 19] width 79 height 14
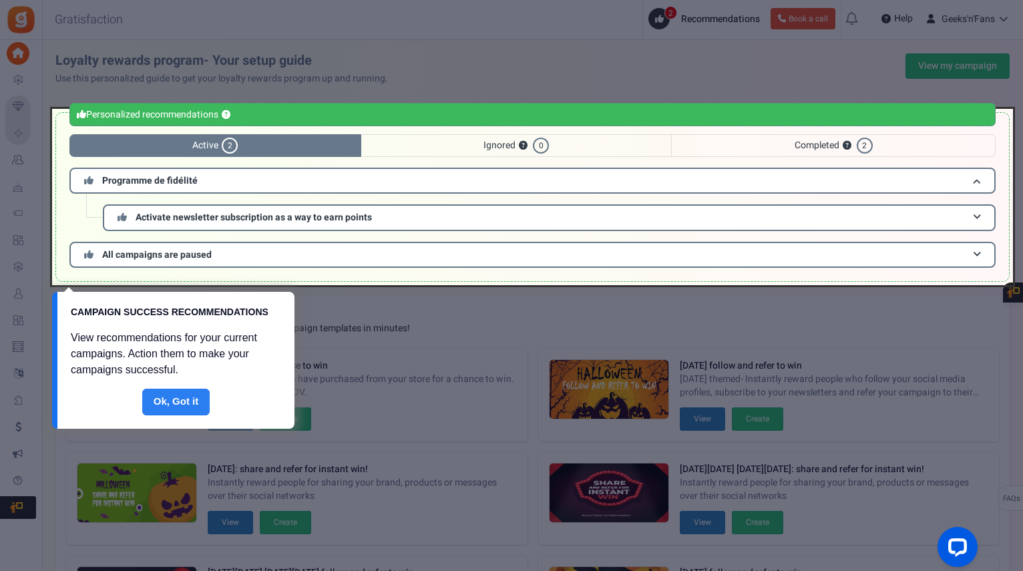
click at [179, 400] on link "Done" at bounding box center [176, 402] width 68 height 27
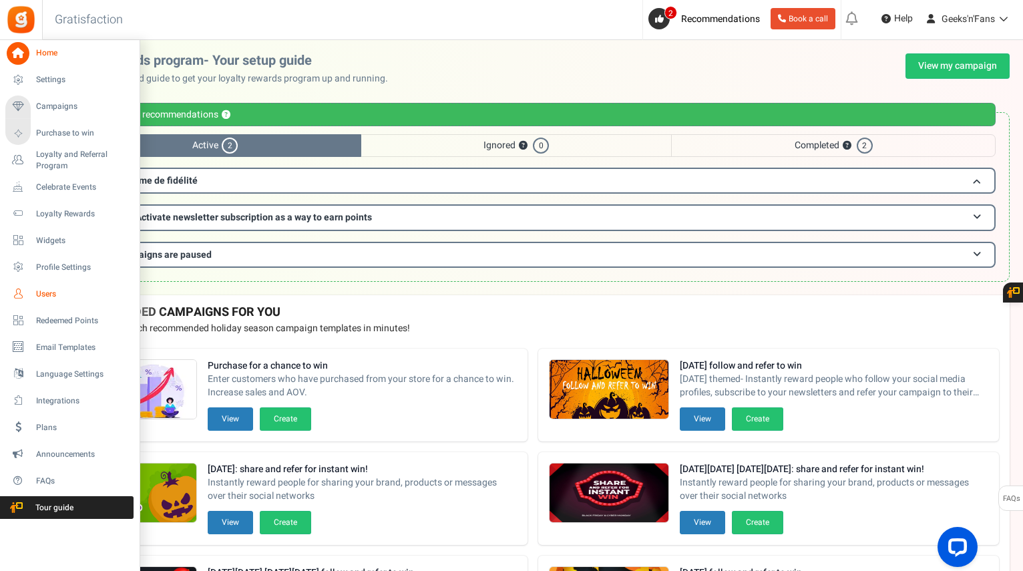
click at [46, 290] on span "Users" at bounding box center [83, 294] width 94 height 11
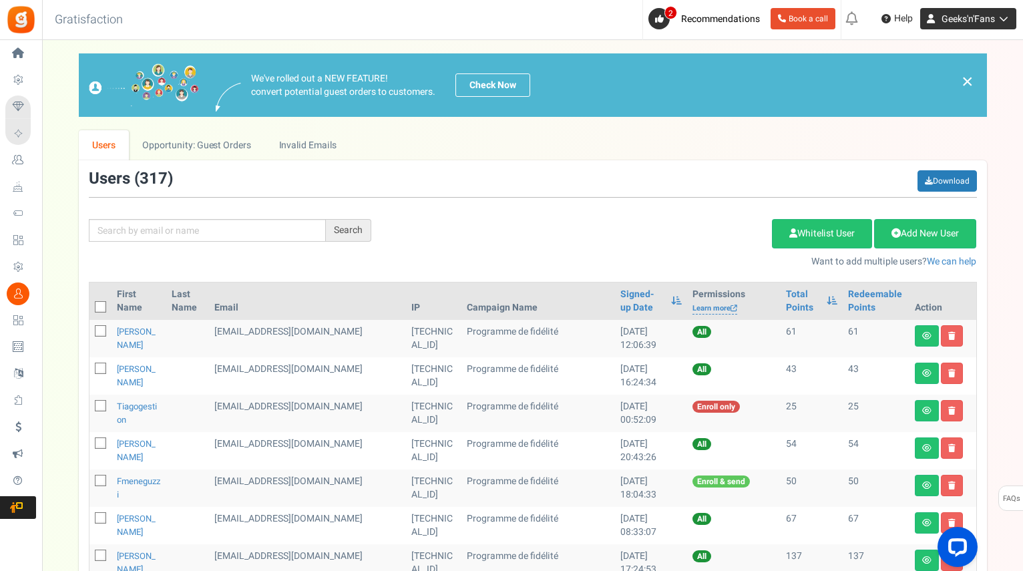
click at [1005, 21] on icon at bounding box center [1001, 18] width 13 height 9
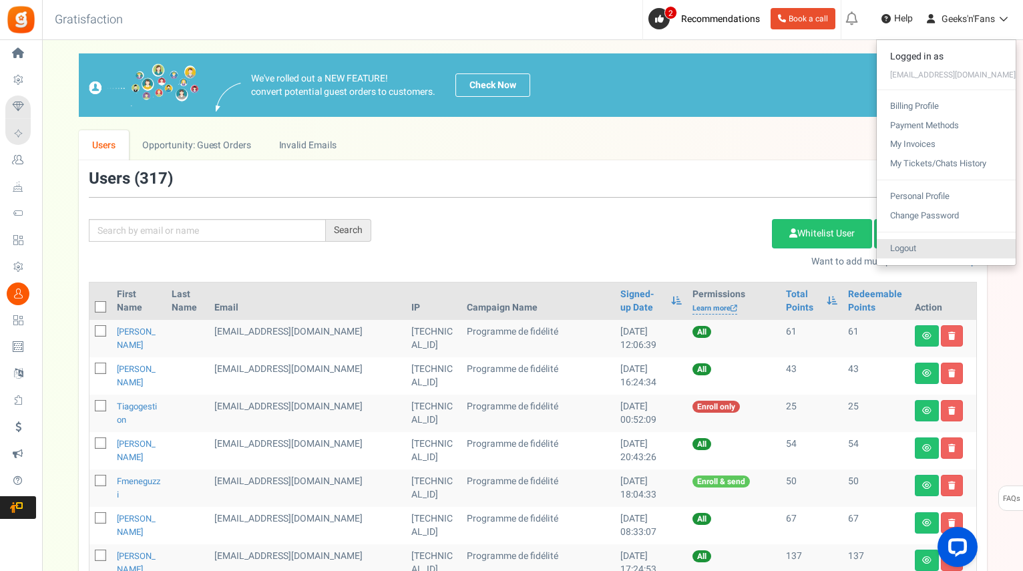
click at [926, 251] on link "Logout" at bounding box center [946, 248] width 139 height 19
